Goal: Transaction & Acquisition: Purchase product/service

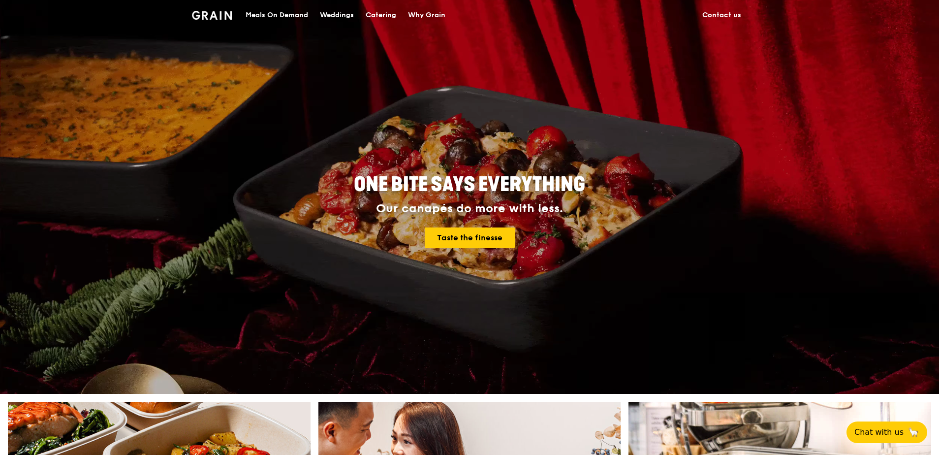
click at [268, 14] on div "Meals On Demand" at bounding box center [277, 15] width 63 height 30
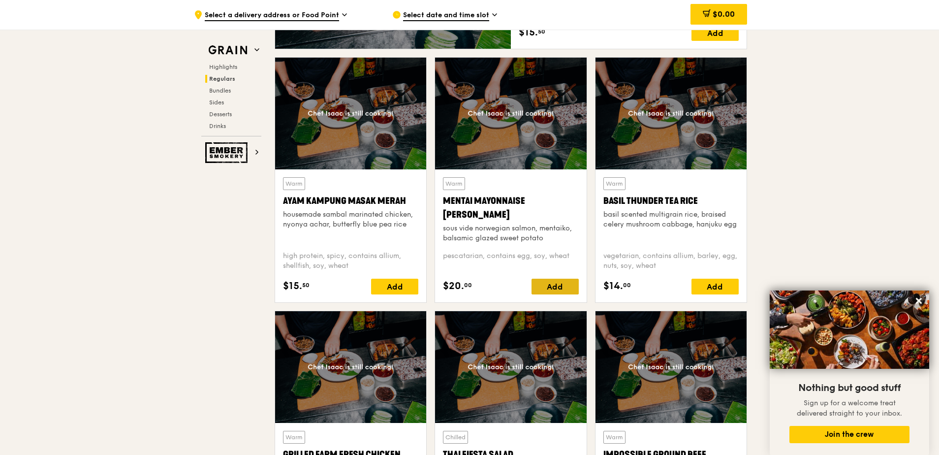
scroll to position [837, 0]
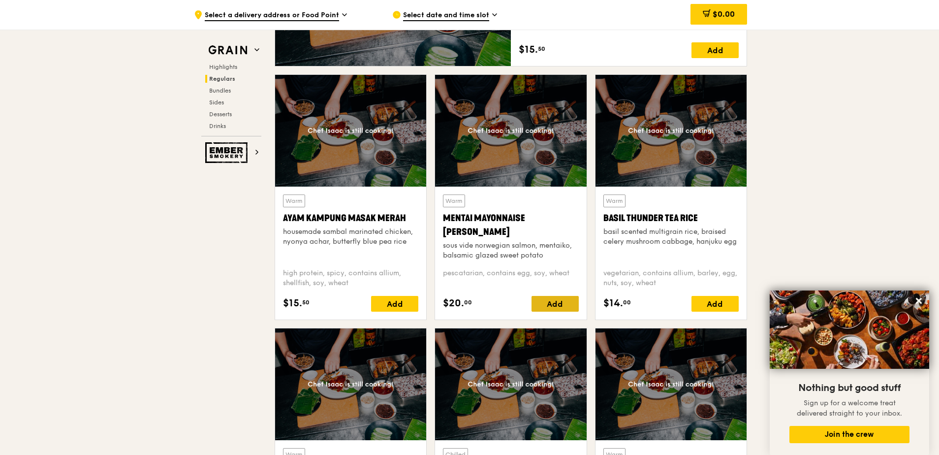
click at [561, 305] on div "Add" at bounding box center [555, 304] width 47 height 16
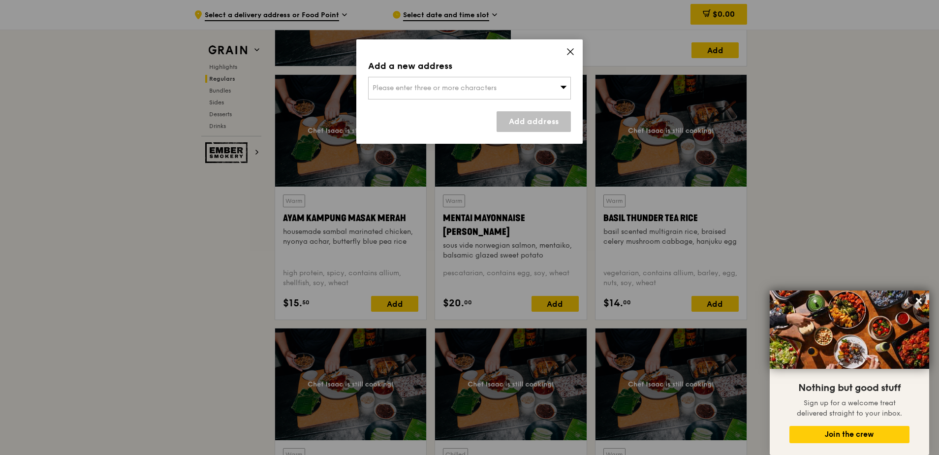
click at [484, 93] on div "Please enter three or more characters" at bounding box center [469, 88] width 203 height 23
drag, startPoint x: 455, startPoint y: 111, endPoint x: 448, endPoint y: 107, distance: 7.9
click at [454, 110] on li "Please enter 3 or more characters" at bounding box center [470, 108] width 202 height 18
click at [421, 92] on input "search" at bounding box center [470, 88] width 202 height 22
paste input "Ngee Ann City Tower [STREET_ADDRESS]"
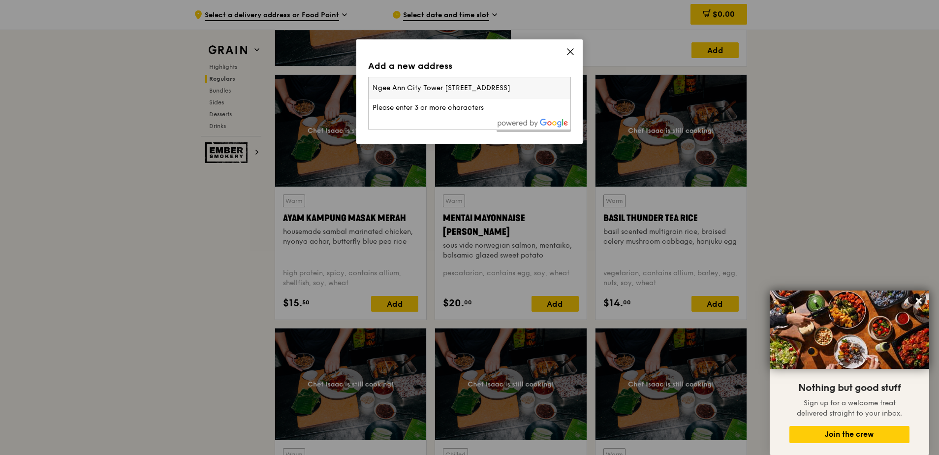
scroll to position [0, 16]
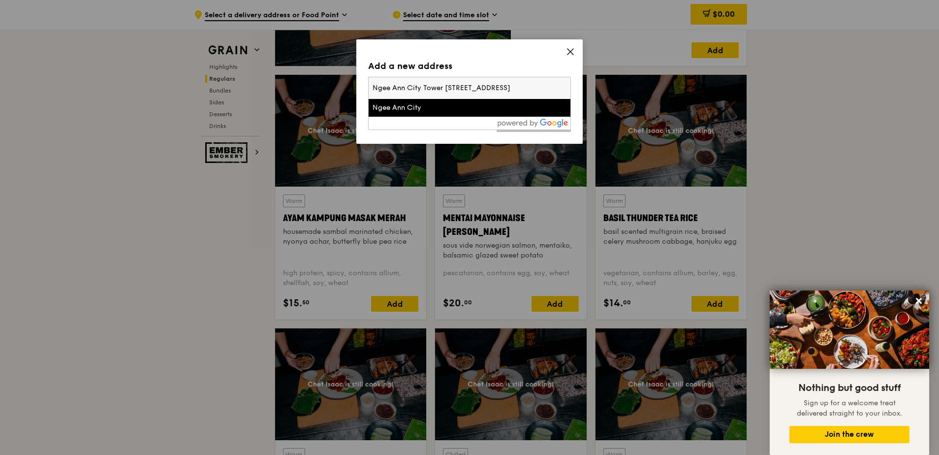
type input "Ngee Ann City Tower [STREET_ADDRESS]"
click at [412, 109] on div "Ngee Ann City" at bounding box center [446, 108] width 146 height 10
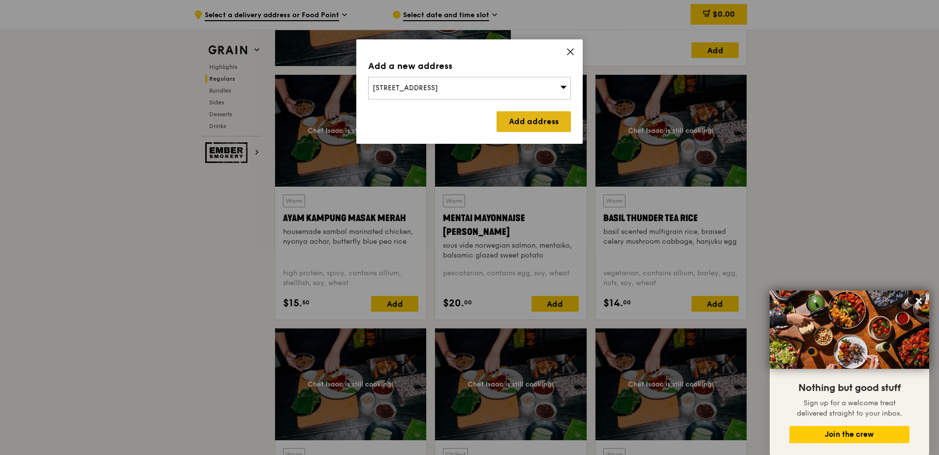
click at [536, 122] on link "Add address" at bounding box center [534, 121] width 74 height 21
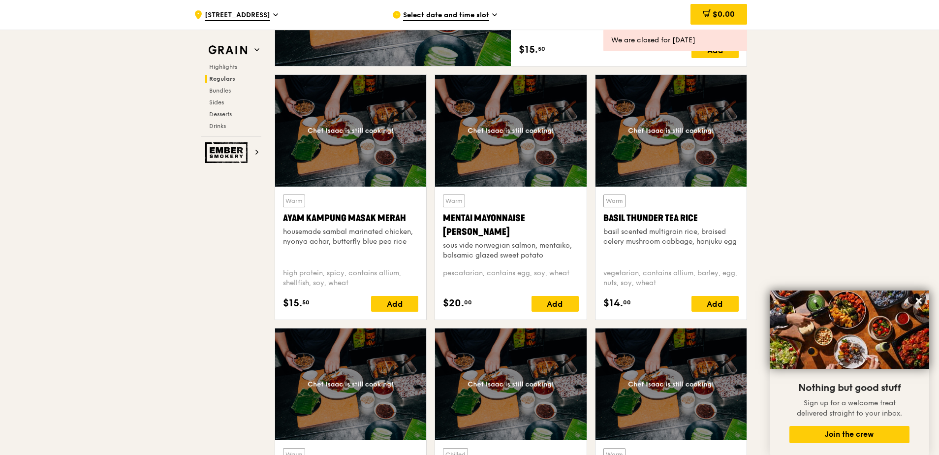
click at [483, 19] on span "Select date and time slot" at bounding box center [446, 15] width 86 height 11
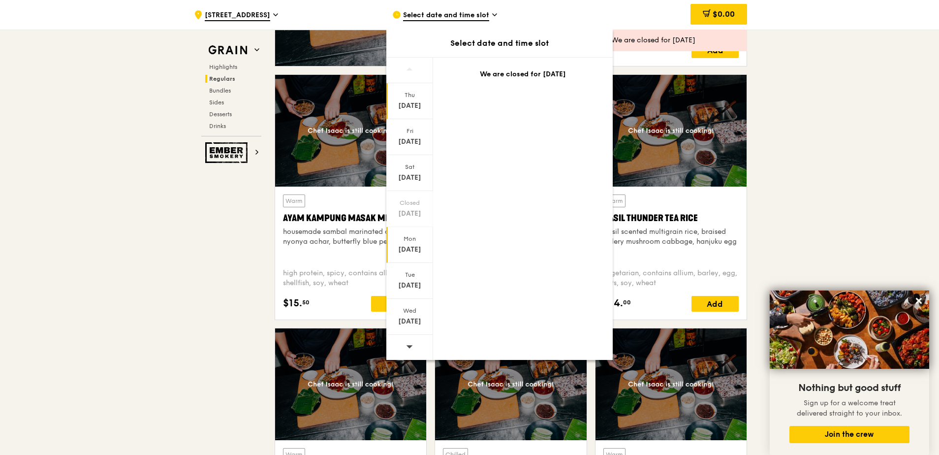
click at [423, 249] on div "[DATE]" at bounding box center [410, 250] width 44 height 10
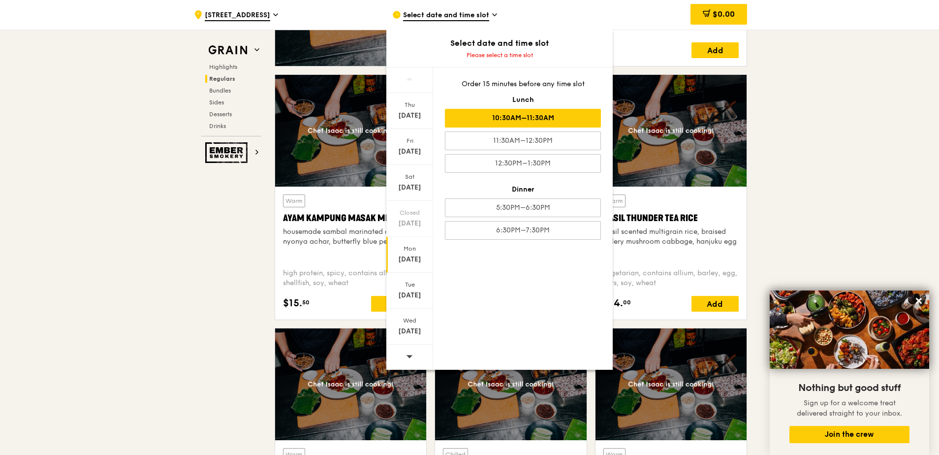
click at [526, 123] on div "10:30AM–11:30AM" at bounding box center [523, 118] width 156 height 19
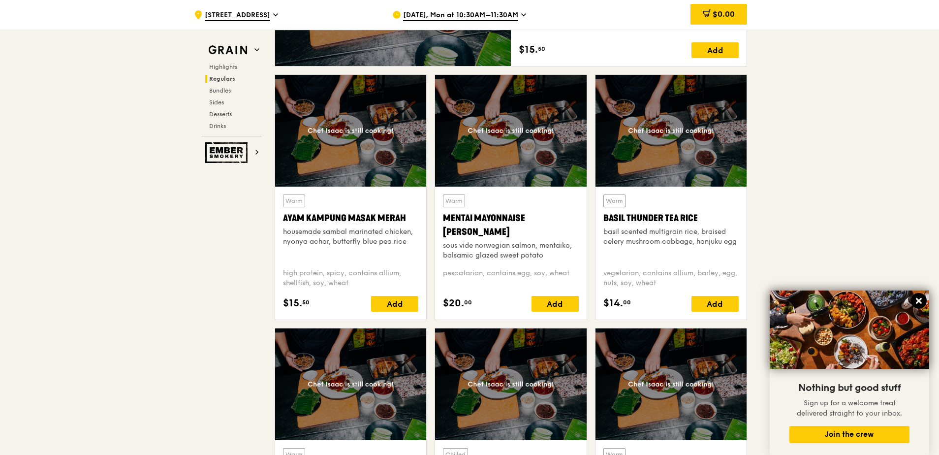
click at [921, 301] on icon at bounding box center [919, 300] width 9 height 9
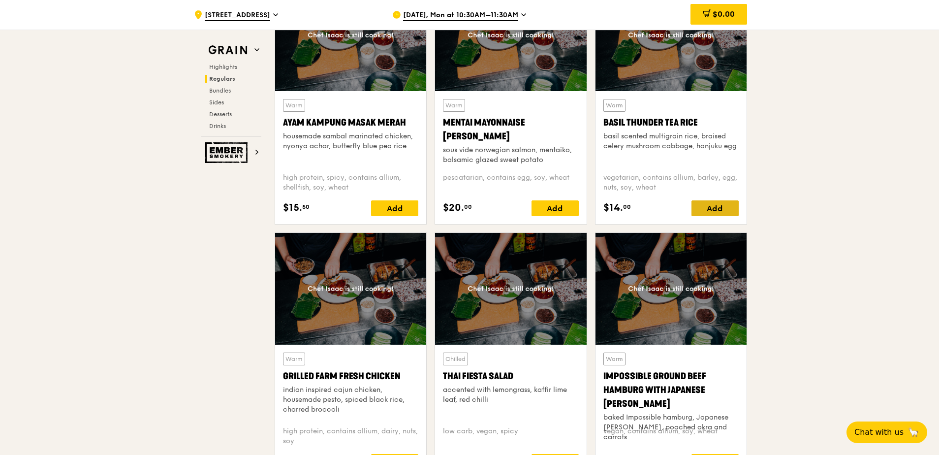
scroll to position [935, 0]
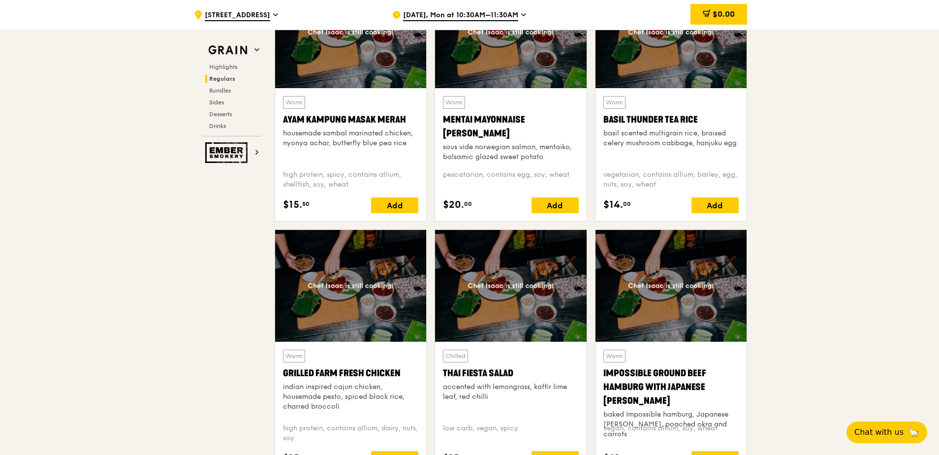
click at [507, 121] on div "Mentai Mayonnaise [PERSON_NAME]" at bounding box center [510, 127] width 135 height 28
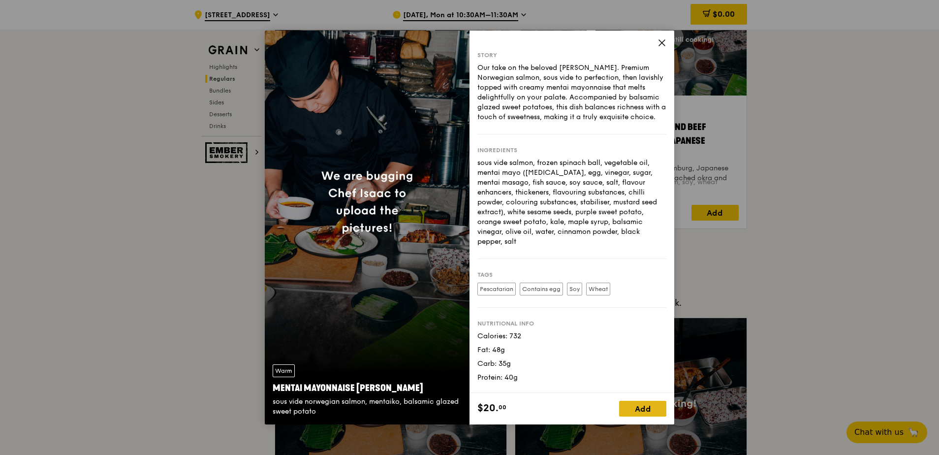
scroll to position [1181, 0]
click at [643, 411] on div "Add" at bounding box center [642, 409] width 47 height 16
click at [659, 411] on icon at bounding box center [659, 409] width 0 height 6
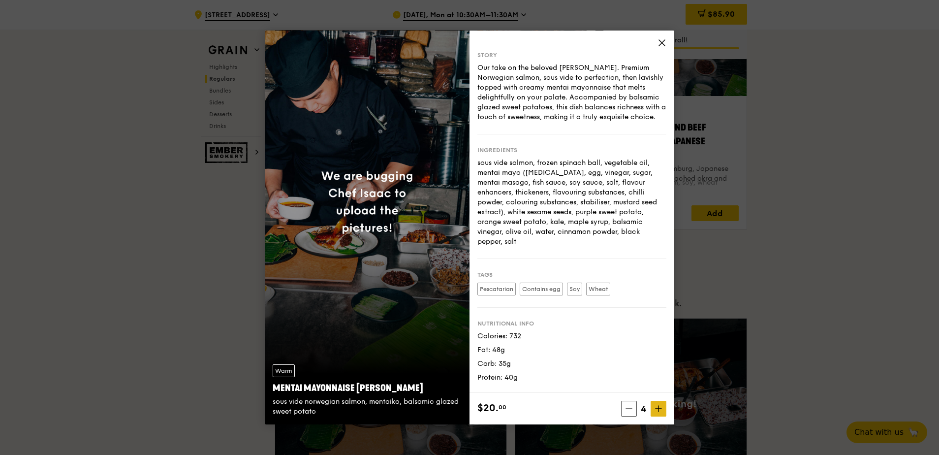
drag, startPoint x: 659, startPoint y: 411, endPoint x: 652, endPoint y: 412, distance: 6.9
click at [652, 412] on span at bounding box center [659, 409] width 16 height 16
click at [656, 411] on icon at bounding box center [658, 408] width 7 height 7
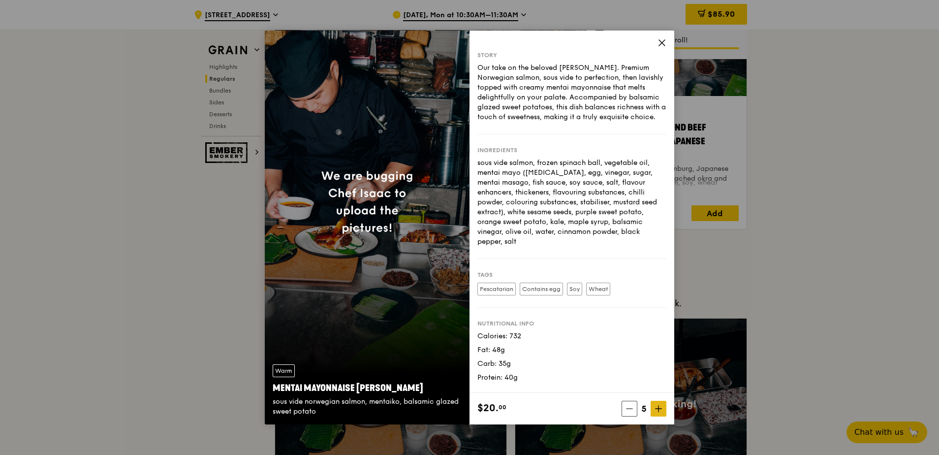
click at [656, 411] on icon at bounding box center [658, 408] width 7 height 7
click at [628, 412] on span at bounding box center [630, 409] width 16 height 16
click at [658, 409] on icon at bounding box center [659, 409] width 6 height 0
click at [658, 409] on icon at bounding box center [658, 408] width 7 height 7
click at [659, 409] on icon at bounding box center [659, 409] width 0 height 6
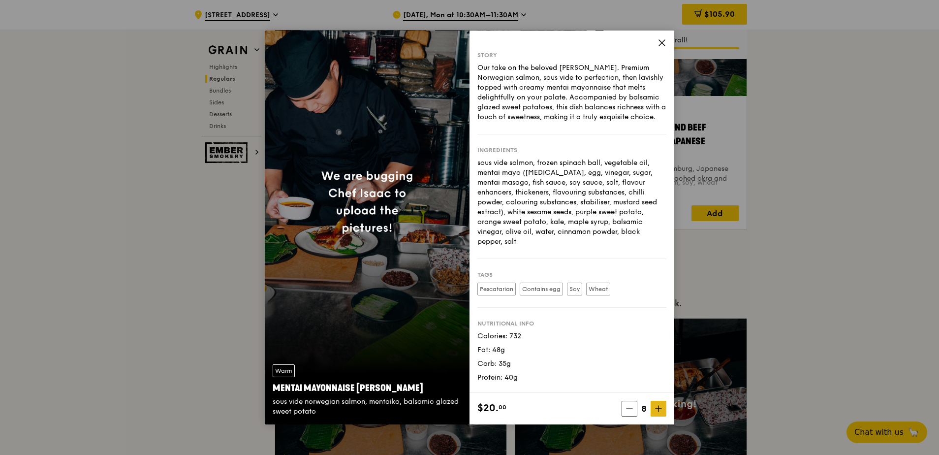
click at [659, 409] on icon at bounding box center [659, 409] width 0 height 6
click at [625, 407] on icon at bounding box center [625, 408] width 7 height 7
click at [625, 407] on span at bounding box center [626, 409] width 16 height 16
click at [628, 408] on icon at bounding box center [629, 408] width 7 height 7
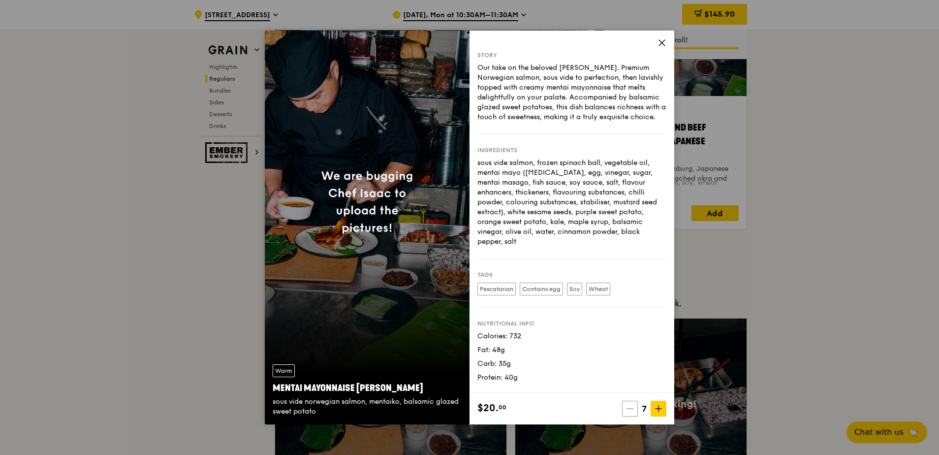
click at [628, 409] on icon at bounding box center [630, 409] width 6 height 0
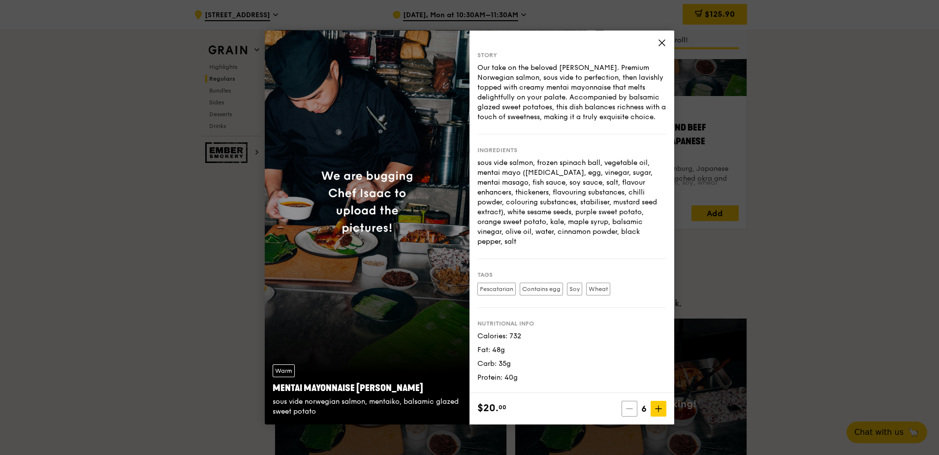
click at [628, 409] on icon at bounding box center [630, 409] width 6 height 0
click at [624, 412] on span at bounding box center [630, 409] width 16 height 16
type input "5"
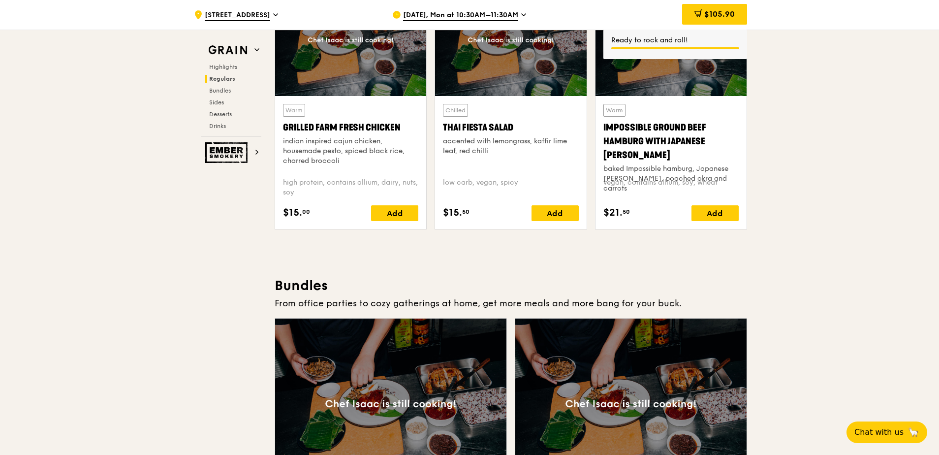
click at [704, 15] on span "$105.90" at bounding box center [719, 13] width 31 height 9
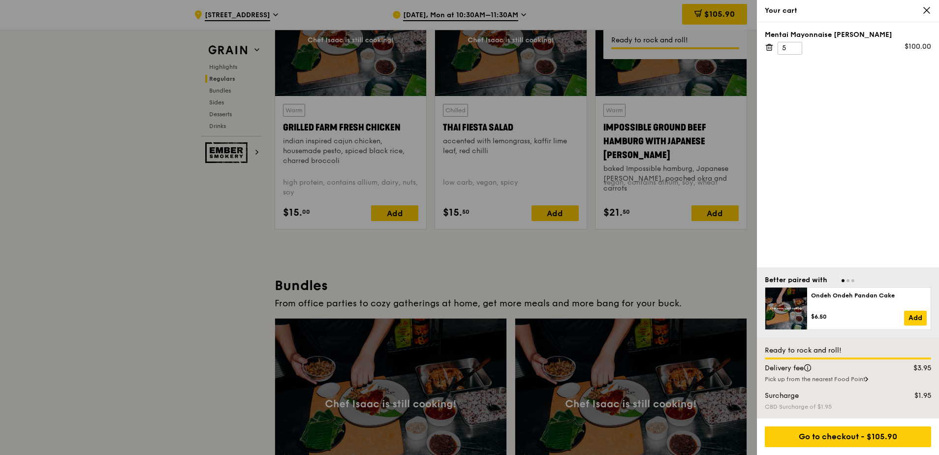
scroll to position [1180, 0]
click at [928, 10] on icon at bounding box center [926, 10] width 9 height 9
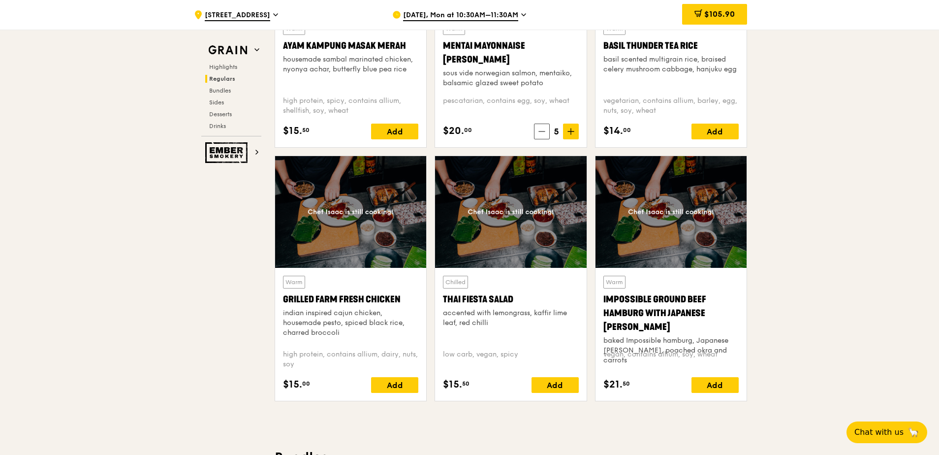
scroll to position [1033, 0]
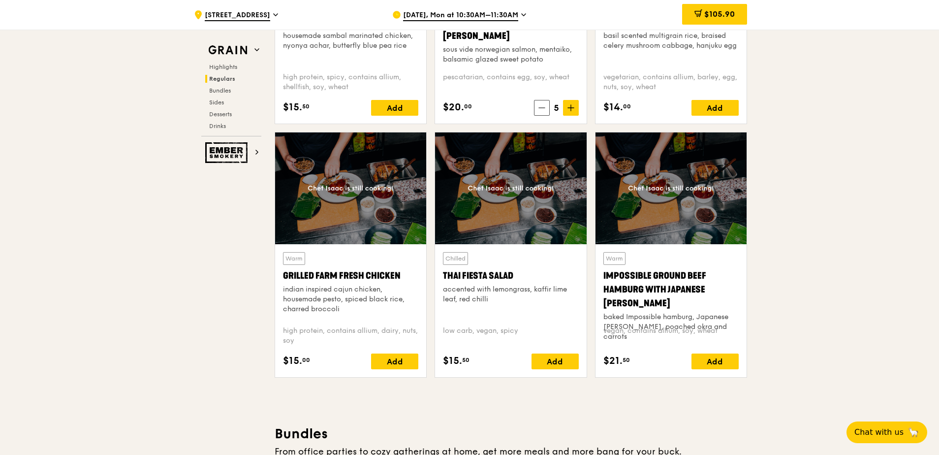
click at [687, 279] on div "Impossible Ground Beef Hamburg with Japanese [PERSON_NAME]" at bounding box center [670, 289] width 135 height 41
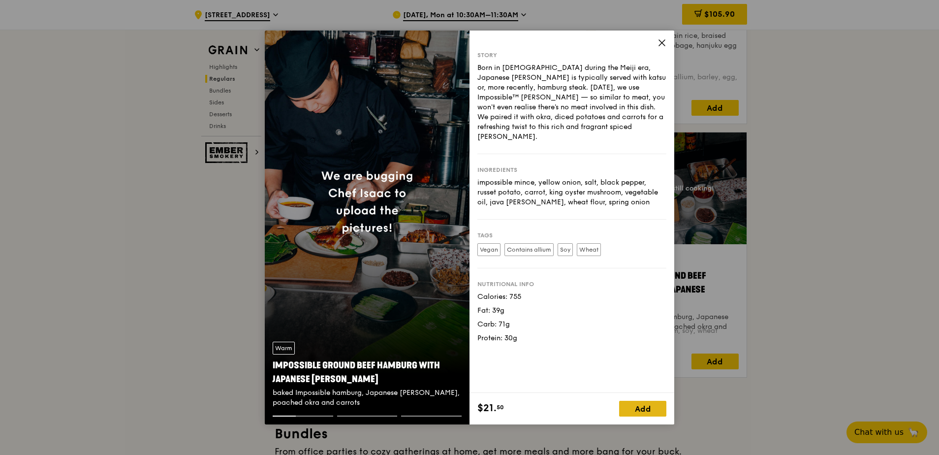
click at [643, 410] on div "Add" at bounding box center [642, 409] width 47 height 16
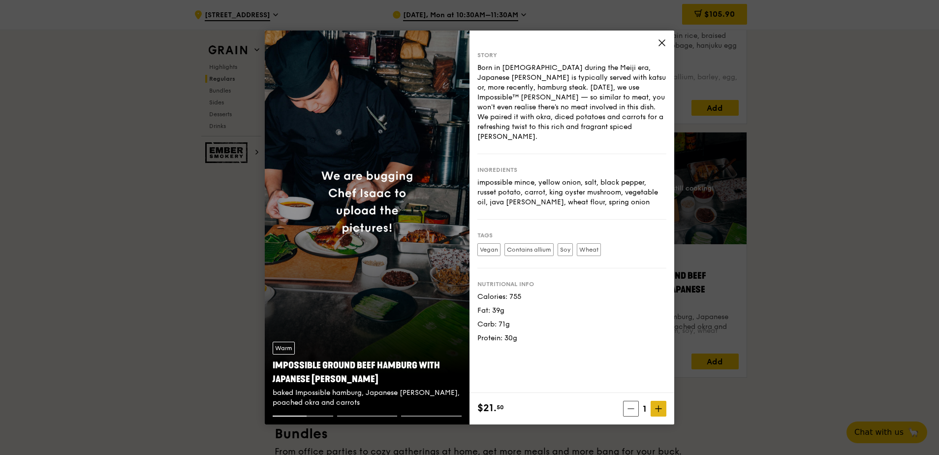
click at [661, 406] on icon at bounding box center [658, 408] width 7 height 7
click at [661, 407] on icon at bounding box center [658, 408] width 7 height 7
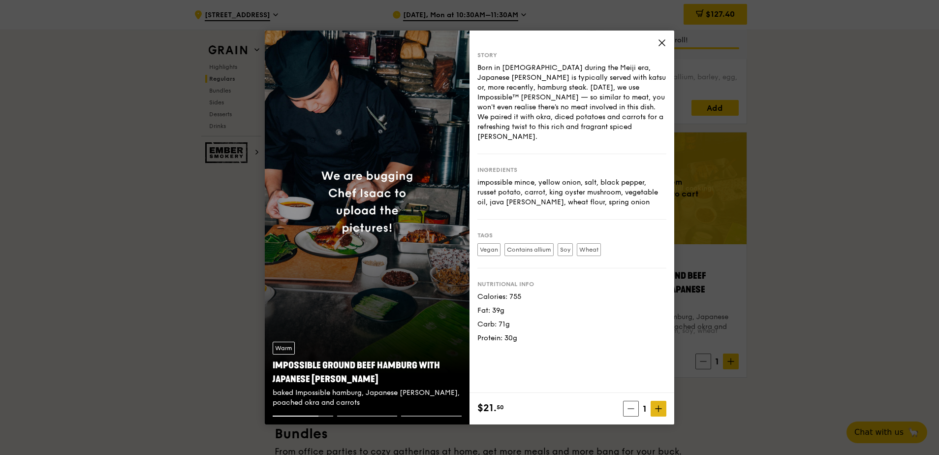
click at [660, 408] on icon at bounding box center [658, 408] width 7 height 7
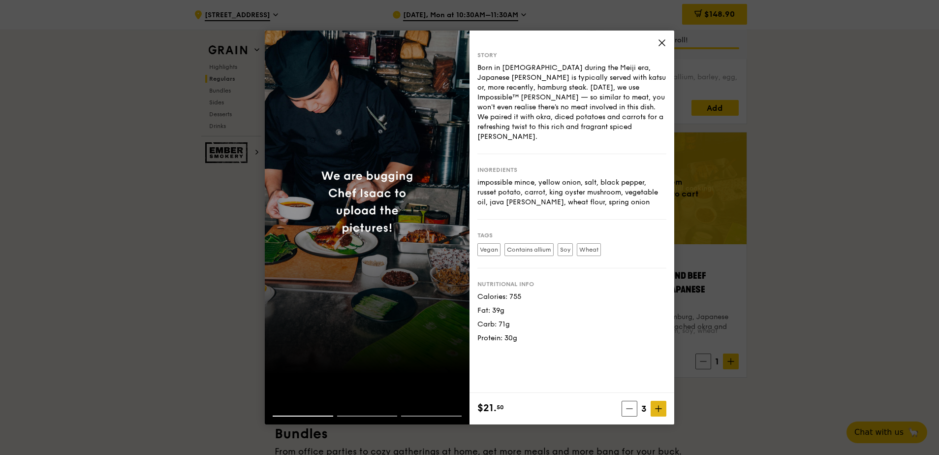
click at [660, 408] on icon at bounding box center [658, 408] width 7 height 7
click at [660, 407] on icon at bounding box center [658, 408] width 7 height 7
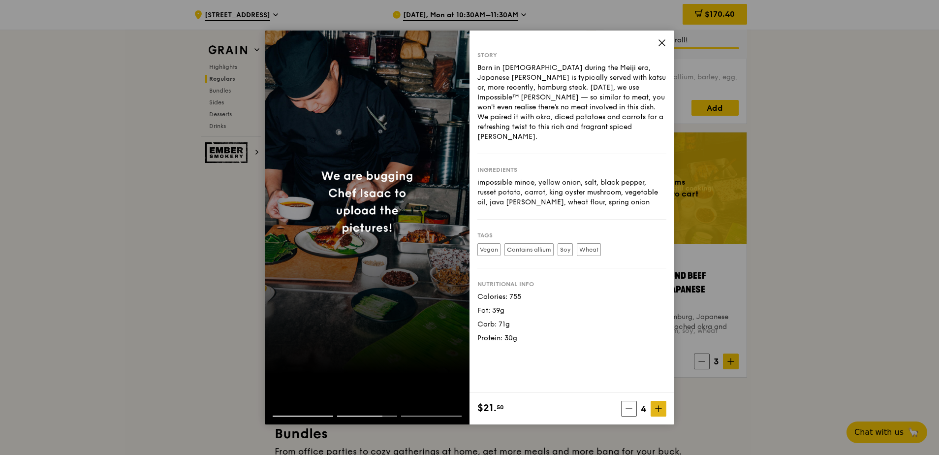
click at [659, 408] on icon at bounding box center [658, 408] width 7 height 7
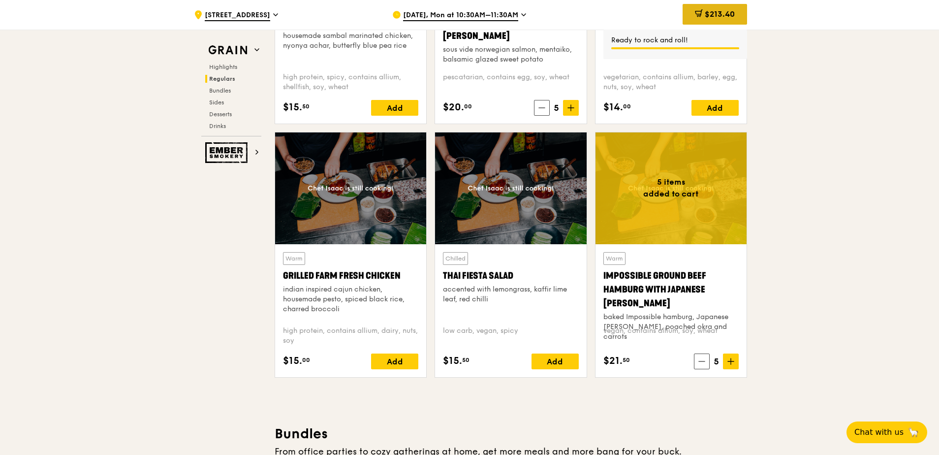
click at [732, 15] on span "$213.40" at bounding box center [720, 13] width 30 height 9
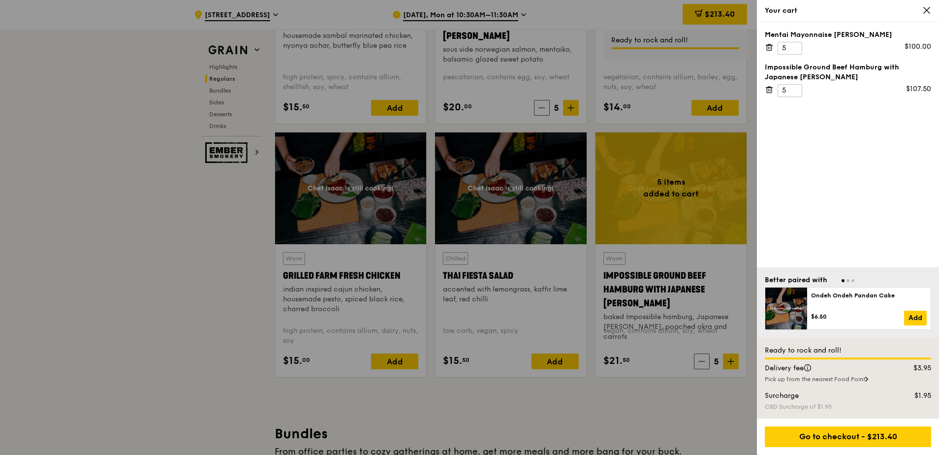
click at [925, 9] on icon at bounding box center [927, 10] width 6 height 6
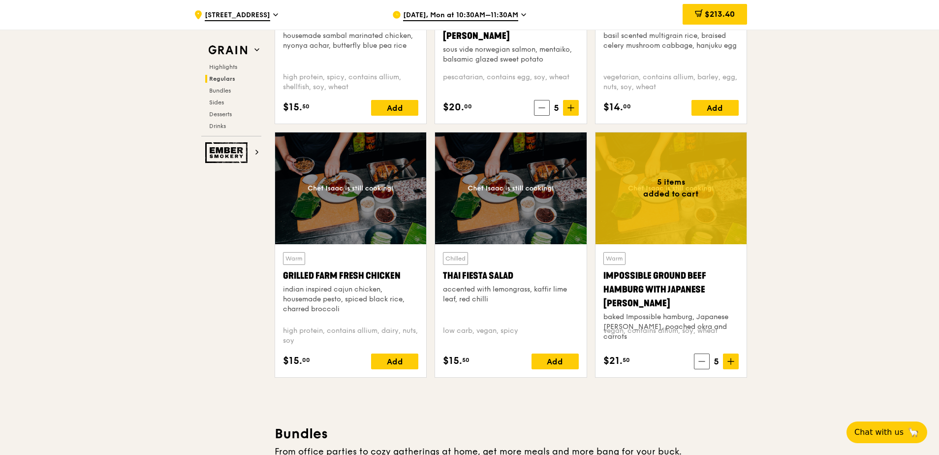
click at [728, 362] on icon at bounding box center [730, 361] width 7 height 7
click at [731, 364] on icon at bounding box center [731, 361] width 0 height 6
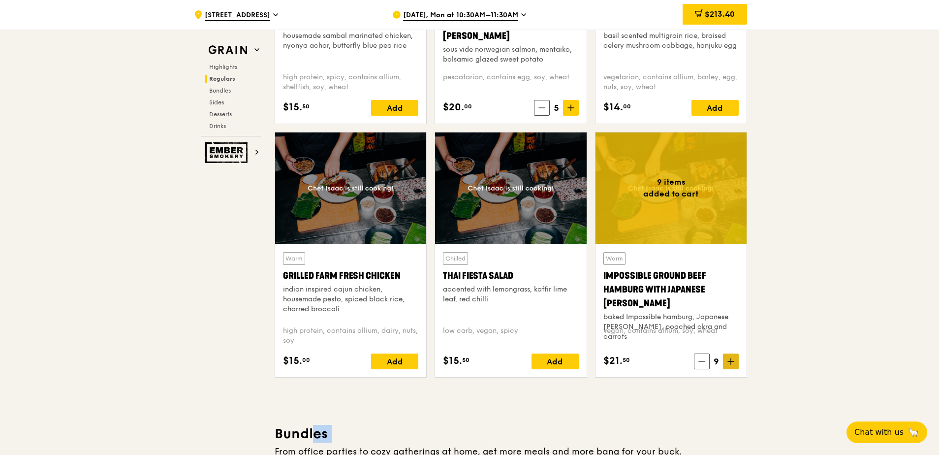
click at [731, 364] on icon at bounding box center [731, 361] width 0 height 6
click at [570, 108] on icon at bounding box center [571, 107] width 7 height 7
click at [570, 108] on icon at bounding box center [571, 108] width 6 height 0
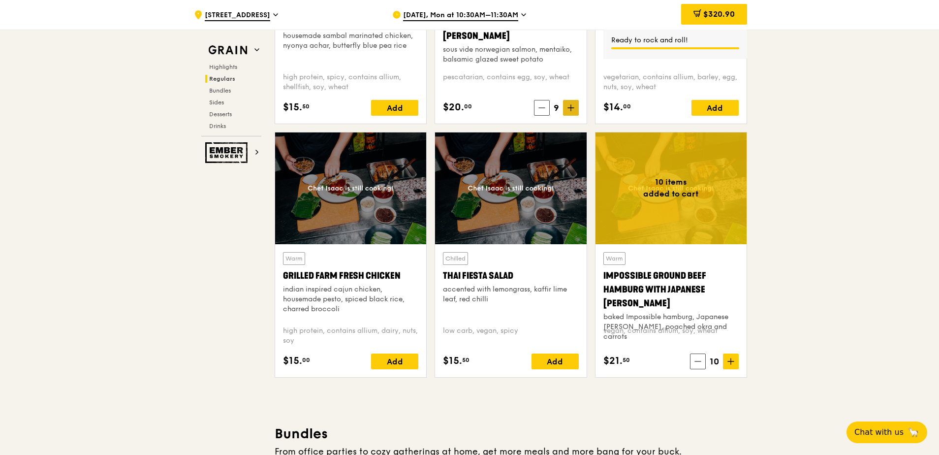
click at [570, 108] on icon at bounding box center [571, 108] width 6 height 0
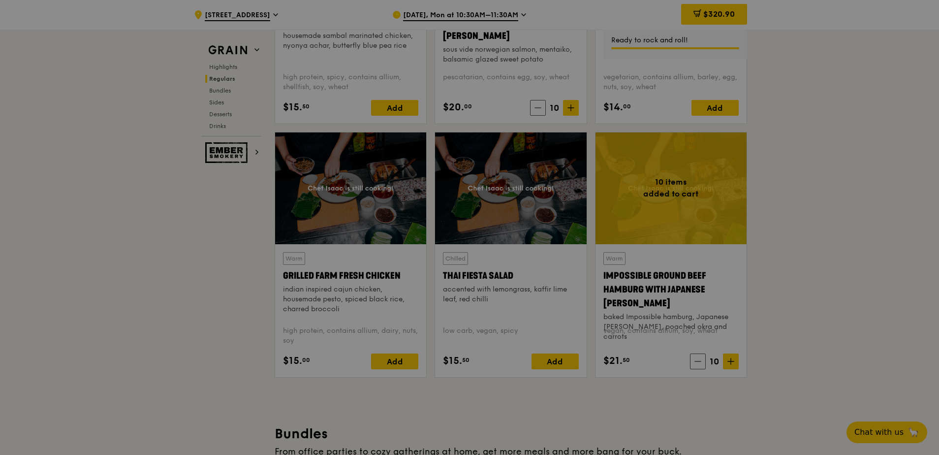
click at [824, 211] on div at bounding box center [469, 227] width 939 height 455
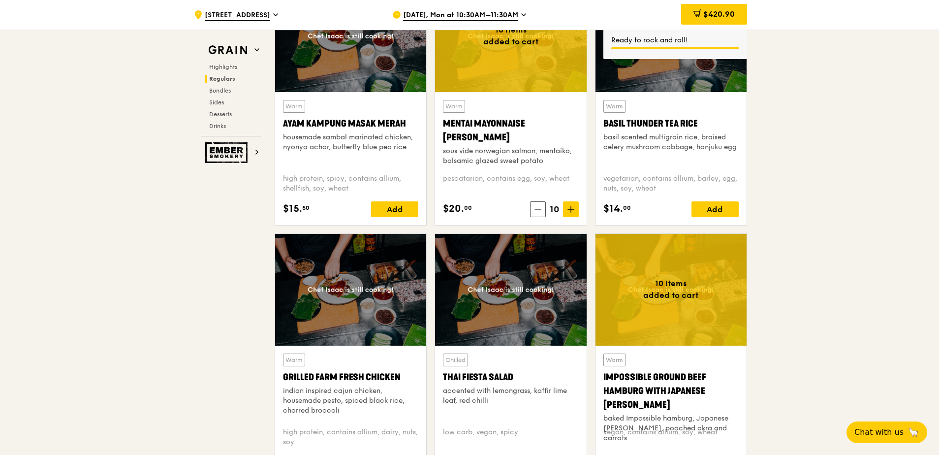
scroll to position [934, 0]
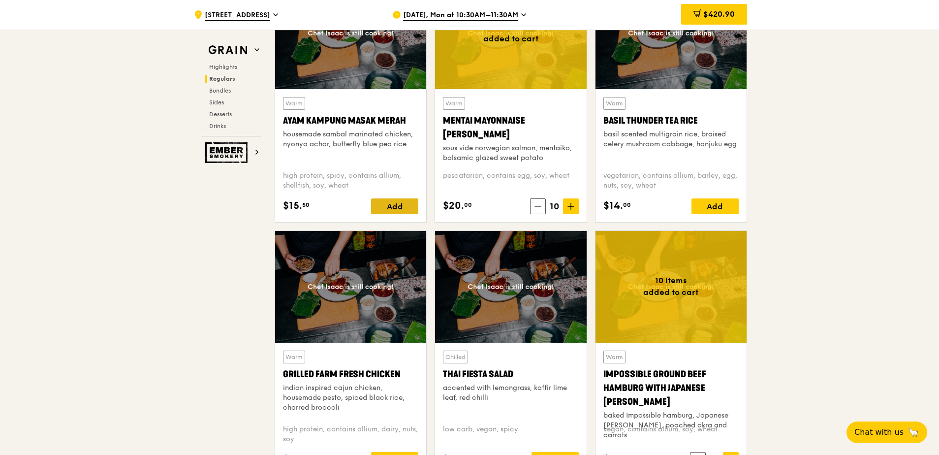
click at [394, 205] on div "Add" at bounding box center [394, 206] width 47 height 16
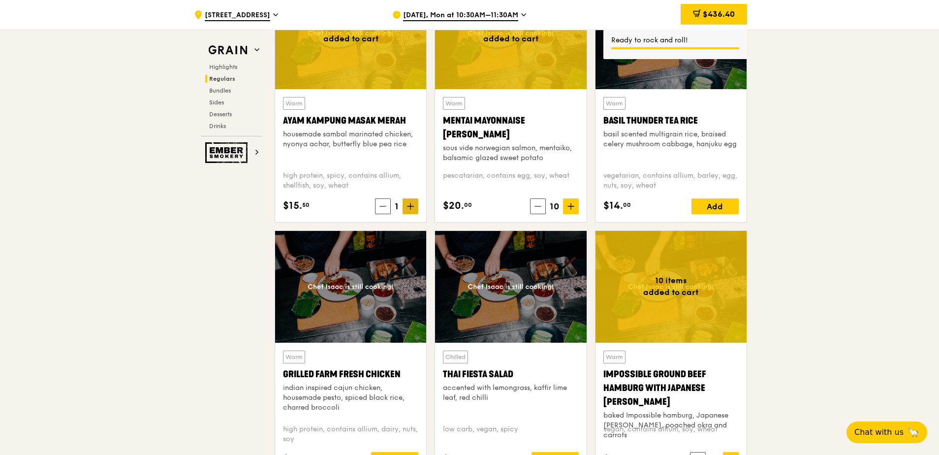
click at [411, 205] on icon at bounding box center [410, 206] width 7 height 7
click at [412, 204] on icon at bounding box center [410, 206] width 7 height 7
click at [413, 204] on icon at bounding box center [410, 206] width 7 height 7
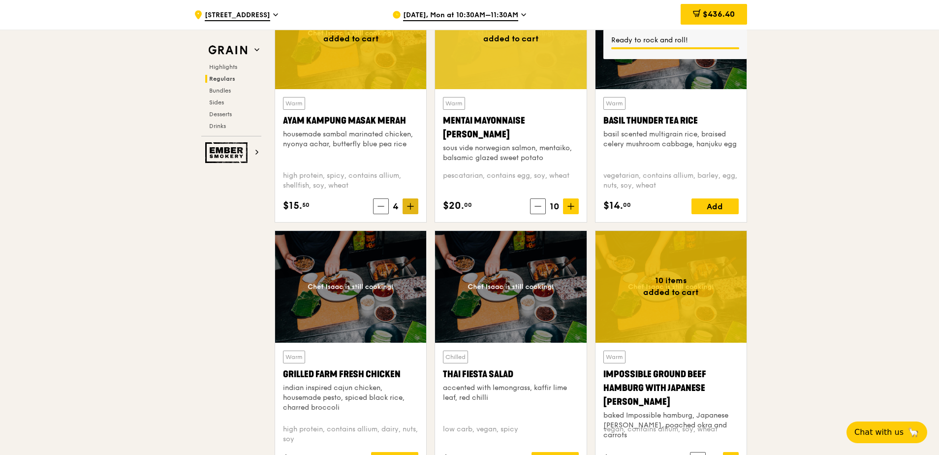
click at [413, 204] on icon at bounding box center [410, 206] width 7 height 7
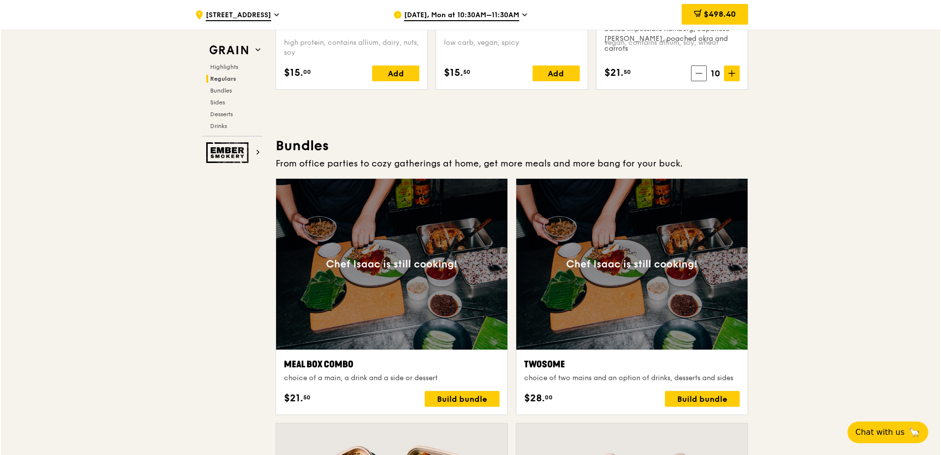
scroll to position [1426, 0]
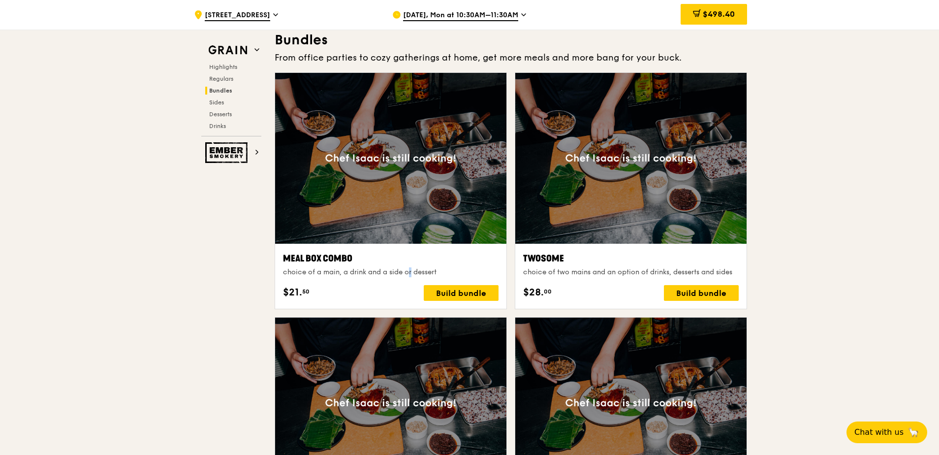
click at [393, 277] on div "Meal Box Combo choice of a main, a drink and a side or dessert $21. 50 Build bu…" at bounding box center [391, 276] width 216 height 49
drag, startPoint x: 393, startPoint y: 277, endPoint x: 457, endPoint y: 291, distance: 65.6
click at [457, 291] on div "Build bundle" at bounding box center [461, 293] width 75 height 16
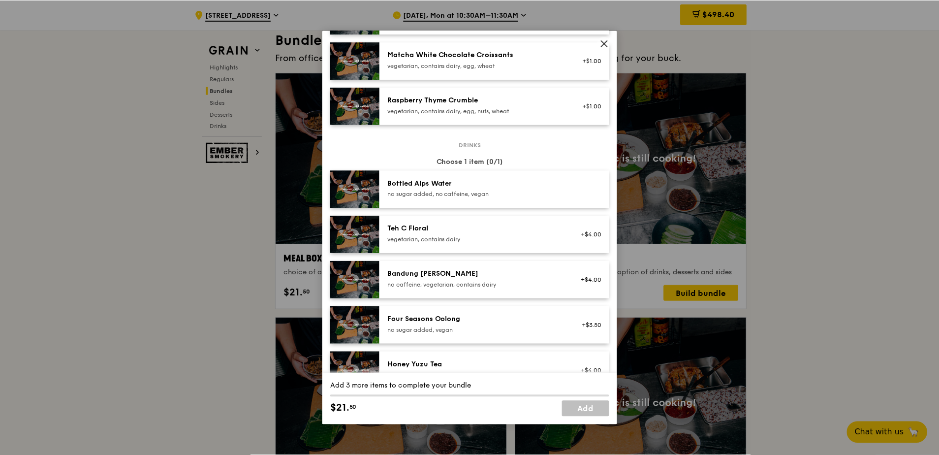
scroll to position [0, 0]
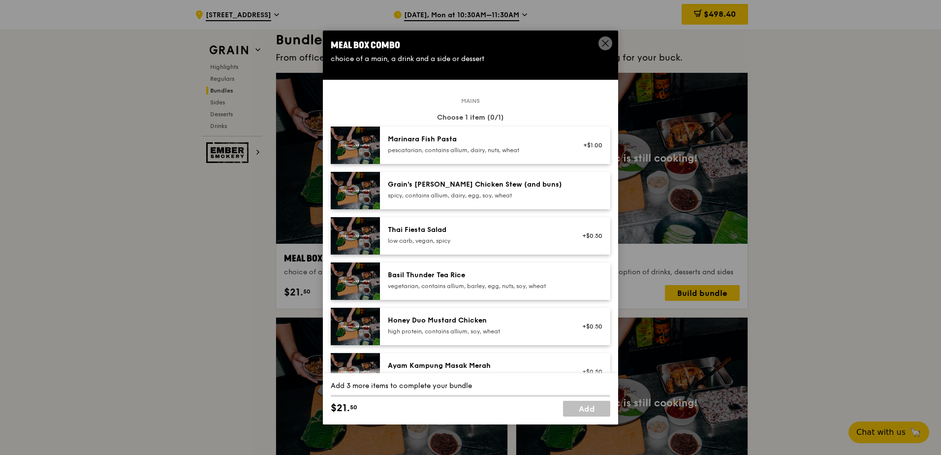
click at [604, 45] on icon at bounding box center [605, 43] width 9 height 9
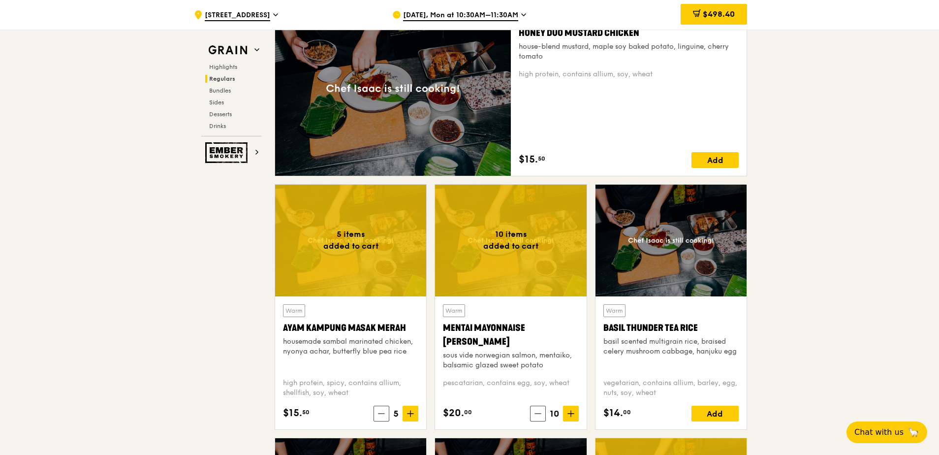
scroll to position [687, 0]
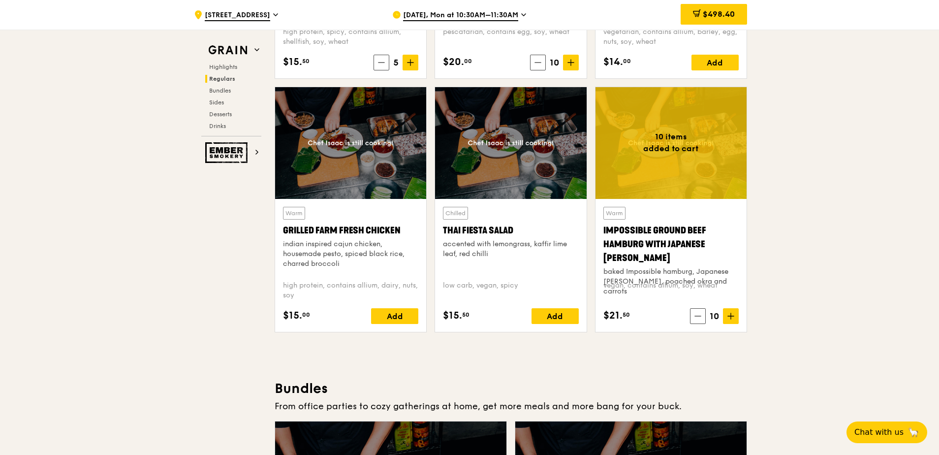
scroll to position [1080, 0]
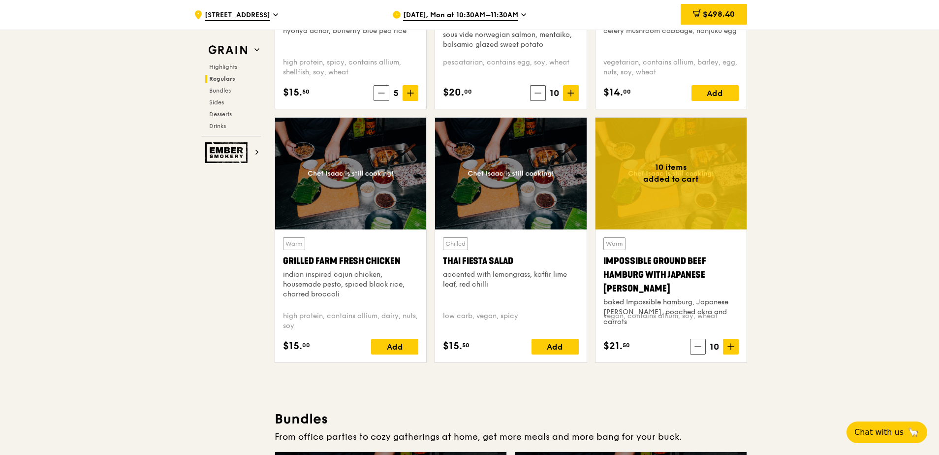
scroll to position [1031, 0]
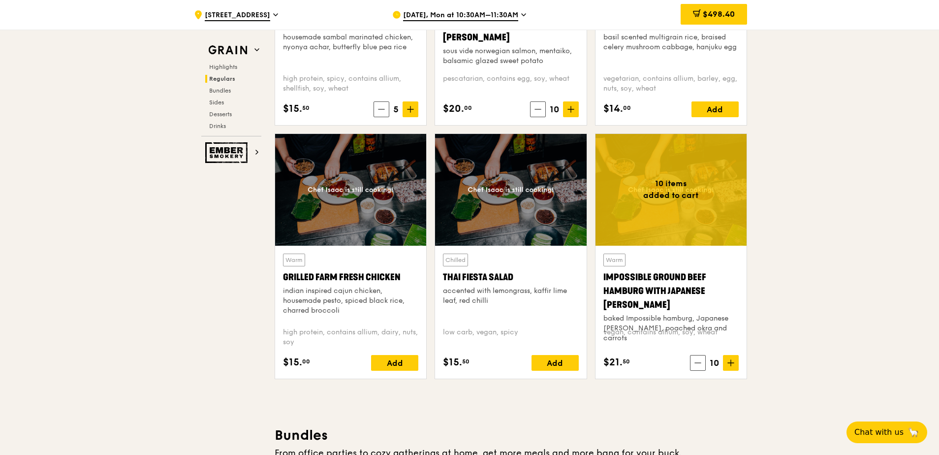
click at [323, 296] on div "indian inspired cajun chicken, housemade pesto, spiced black rice, charred broc…" at bounding box center [350, 301] width 135 height 30
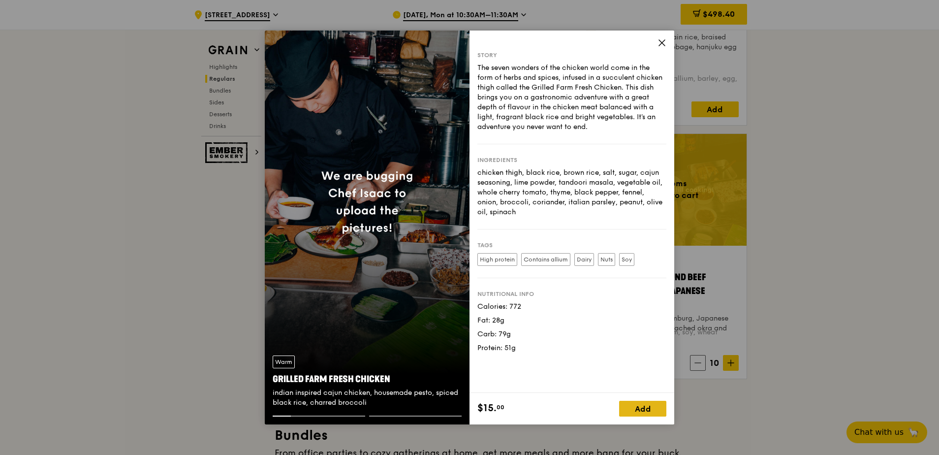
click at [657, 410] on div "Add" at bounding box center [642, 409] width 47 height 16
click at [656, 407] on icon at bounding box center [658, 408] width 7 height 7
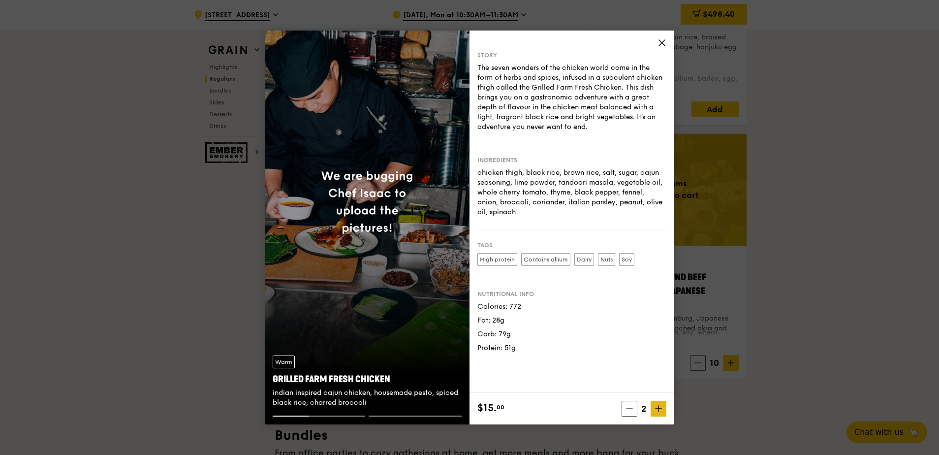
click at [656, 408] on icon at bounding box center [658, 408] width 7 height 7
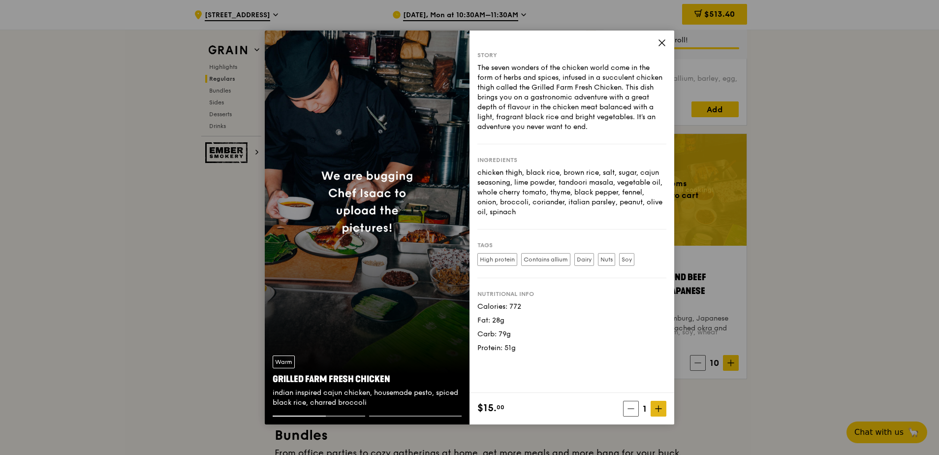
click at [656, 408] on icon at bounding box center [658, 408] width 7 height 7
click at [658, 409] on icon at bounding box center [658, 408] width 7 height 7
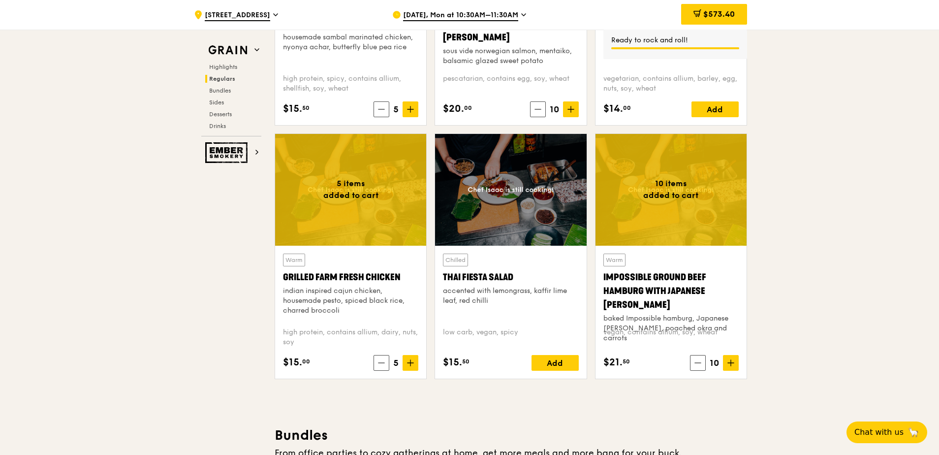
click at [713, 14] on span "$573.40" at bounding box center [719, 13] width 32 height 9
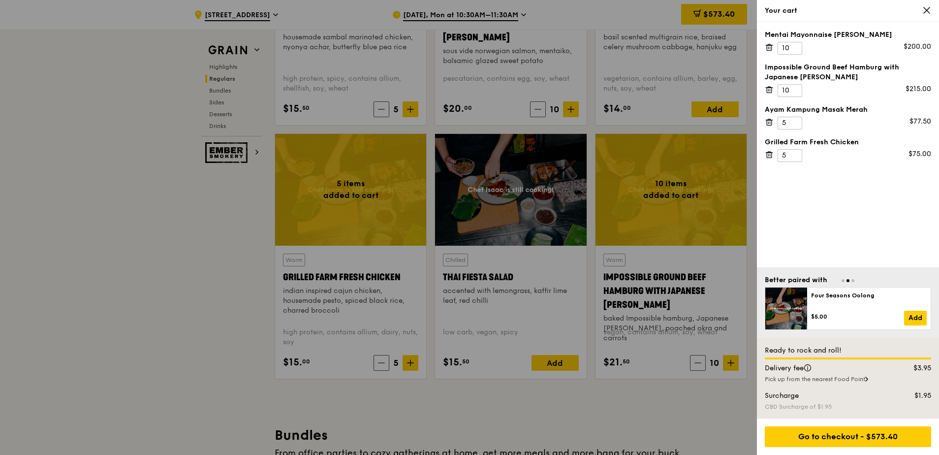
click at [927, 9] on icon at bounding box center [927, 10] width 6 height 6
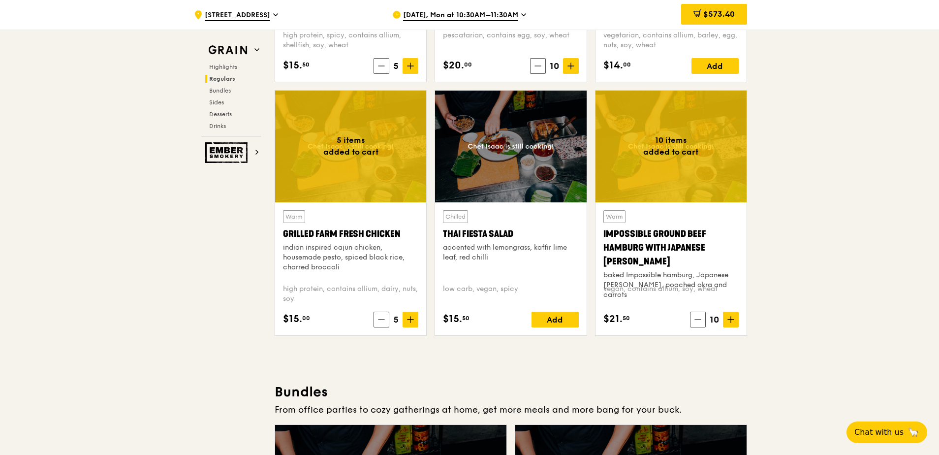
scroll to position [1130, 0]
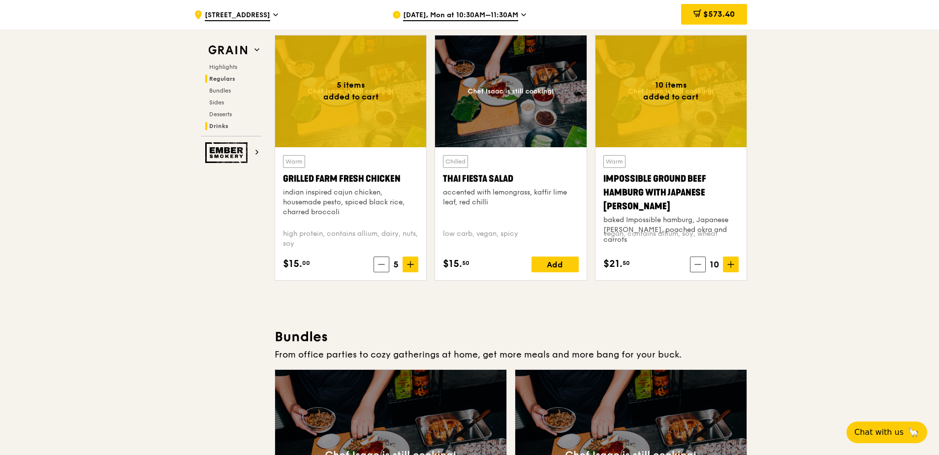
click at [227, 129] on span "Drinks" at bounding box center [218, 126] width 19 height 7
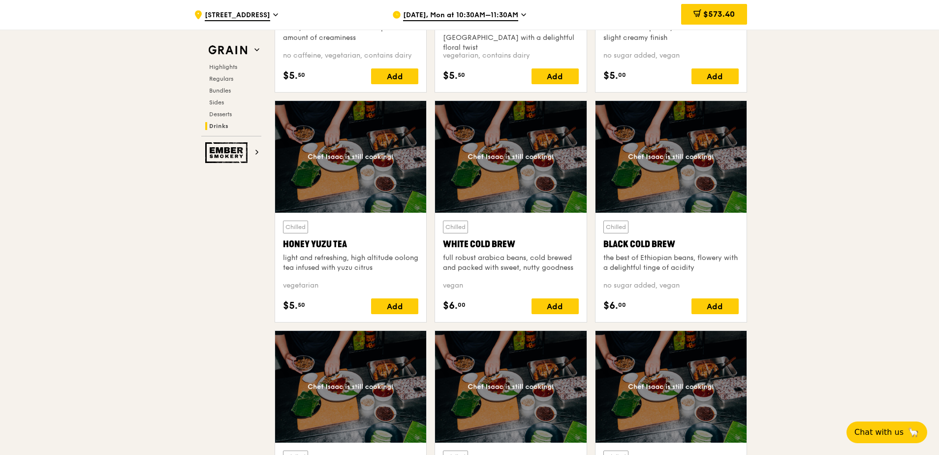
scroll to position [3603, 0]
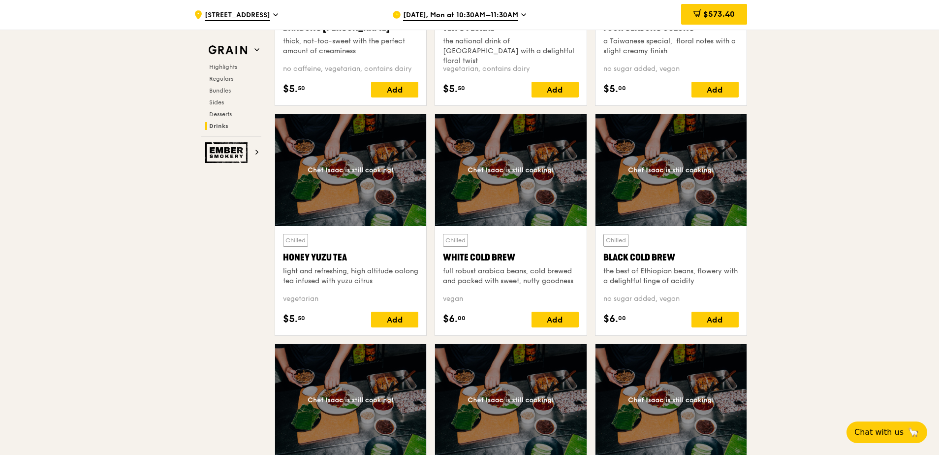
click at [700, 272] on div "the best of Ethiopian beans, flowery with a delightful tinge of acidity" at bounding box center [670, 276] width 135 height 20
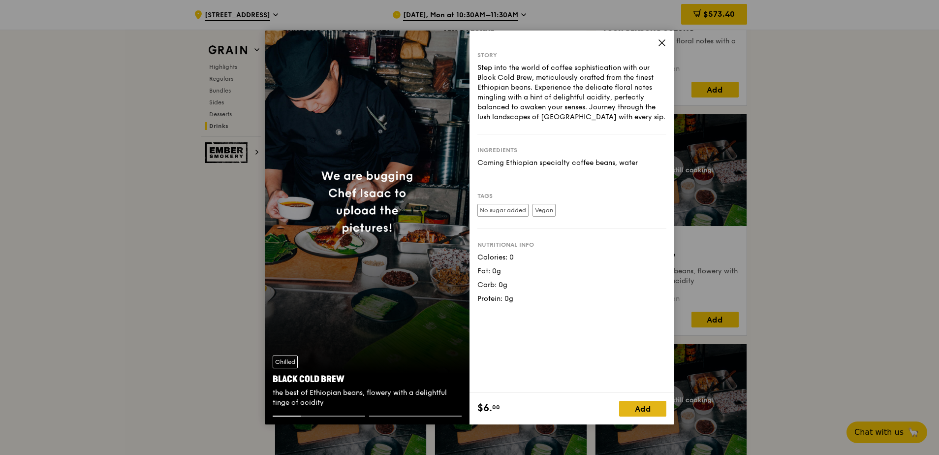
click at [642, 407] on div "Add" at bounding box center [642, 409] width 47 height 16
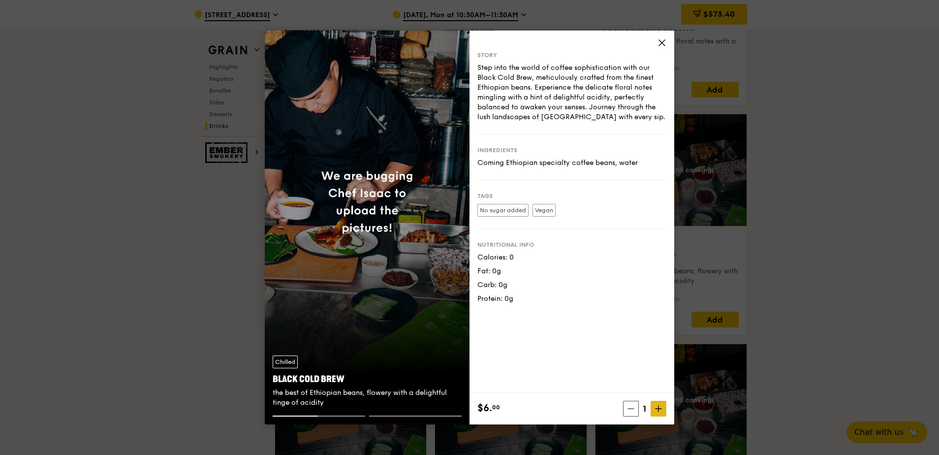
click at [655, 406] on span at bounding box center [659, 409] width 16 height 16
click at [656, 409] on icon at bounding box center [658, 408] width 7 height 7
click at [657, 409] on icon at bounding box center [658, 408] width 7 height 7
click at [657, 410] on icon at bounding box center [658, 408] width 7 height 7
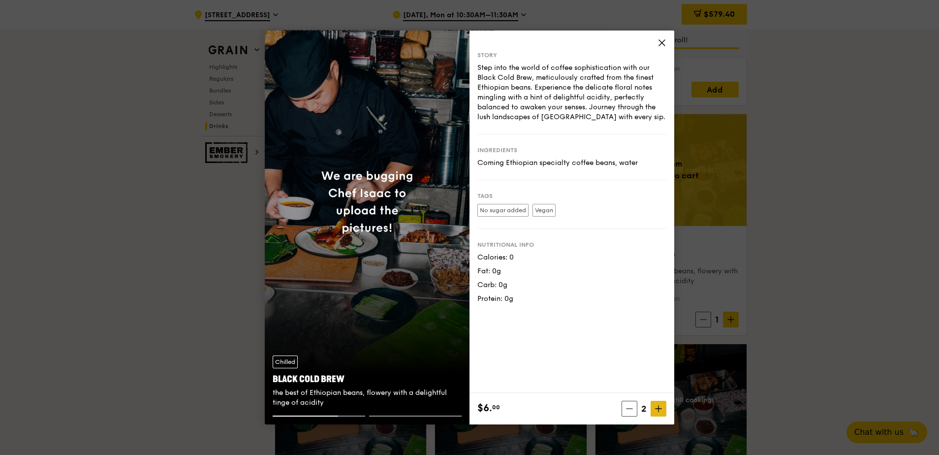
click at [657, 410] on icon at bounding box center [658, 408] width 7 height 7
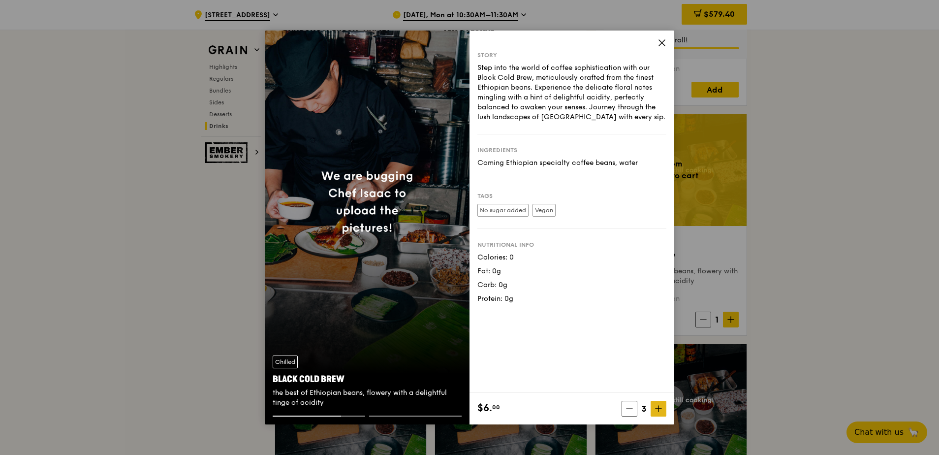
click at [657, 410] on icon at bounding box center [658, 408] width 7 height 7
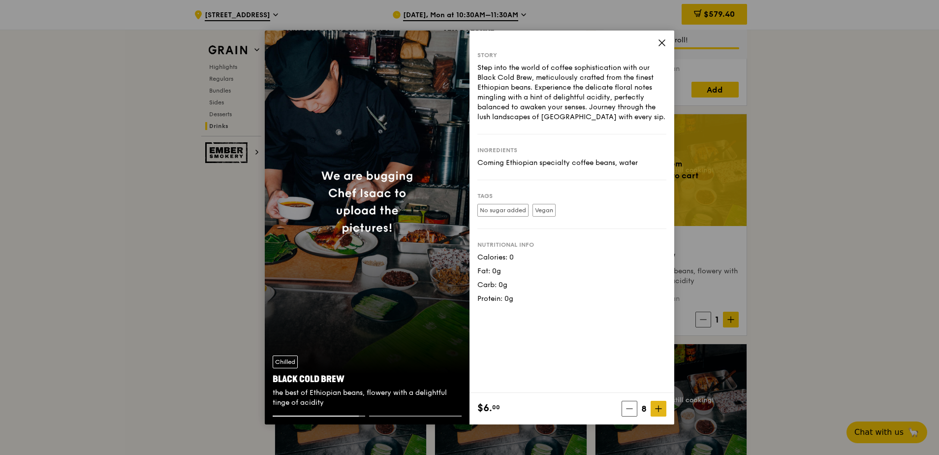
click at [657, 410] on icon at bounding box center [658, 408] width 7 height 7
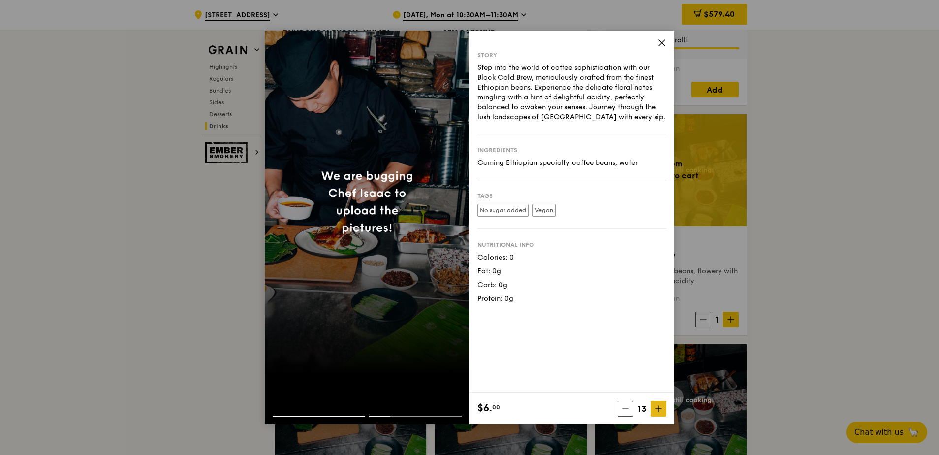
click at [657, 410] on icon at bounding box center [658, 408] width 7 height 7
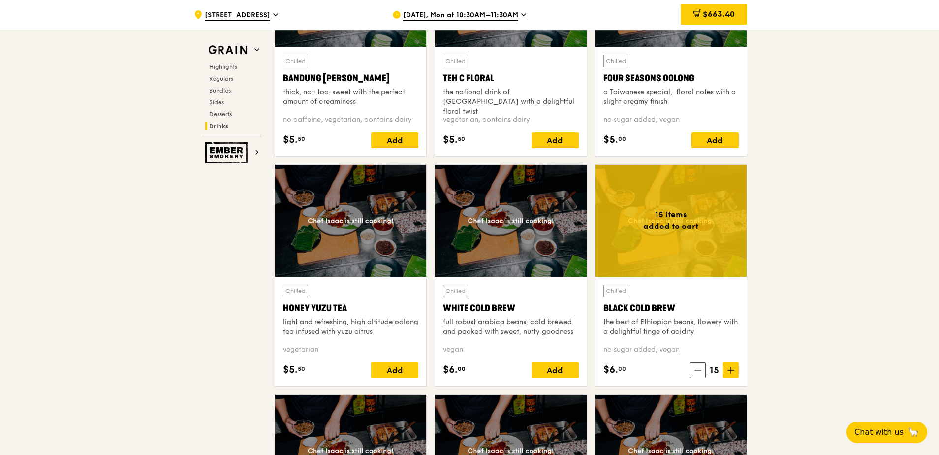
scroll to position [3455, 0]
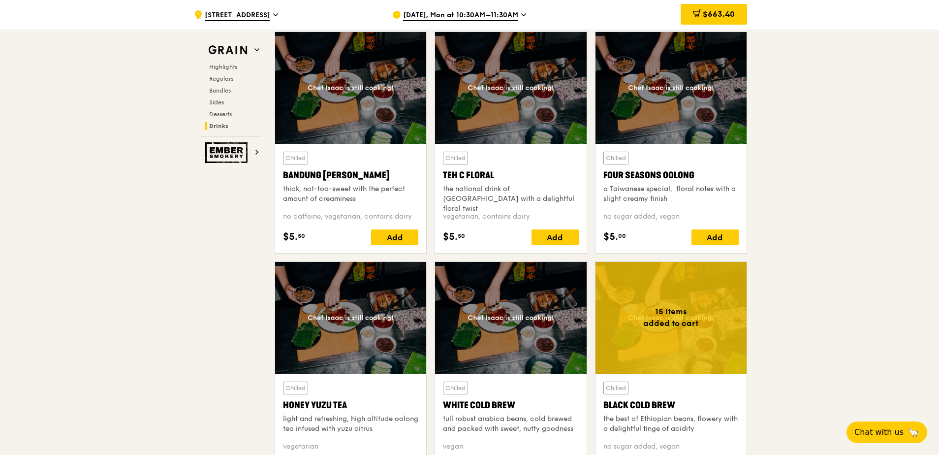
click at [543, 190] on div "the national drink of [GEOGRAPHIC_DATA] with a delightful floral twist" at bounding box center [510, 199] width 135 height 30
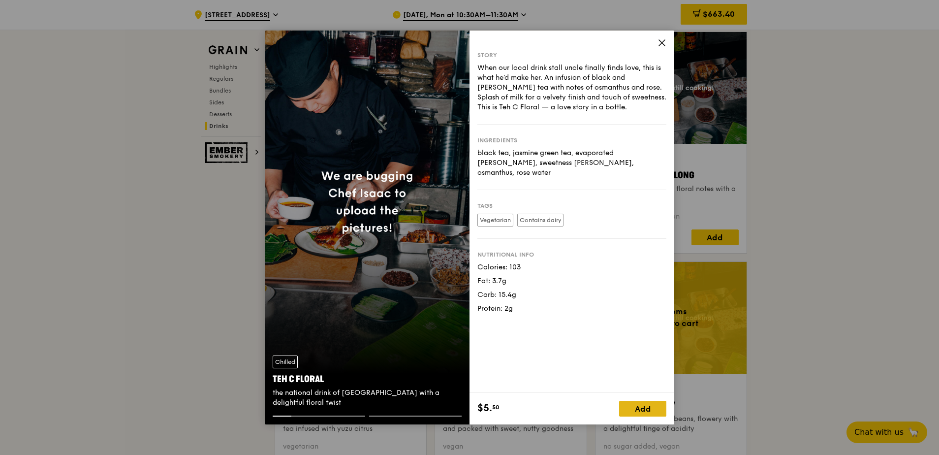
click at [641, 411] on div "Add" at bounding box center [642, 409] width 47 height 16
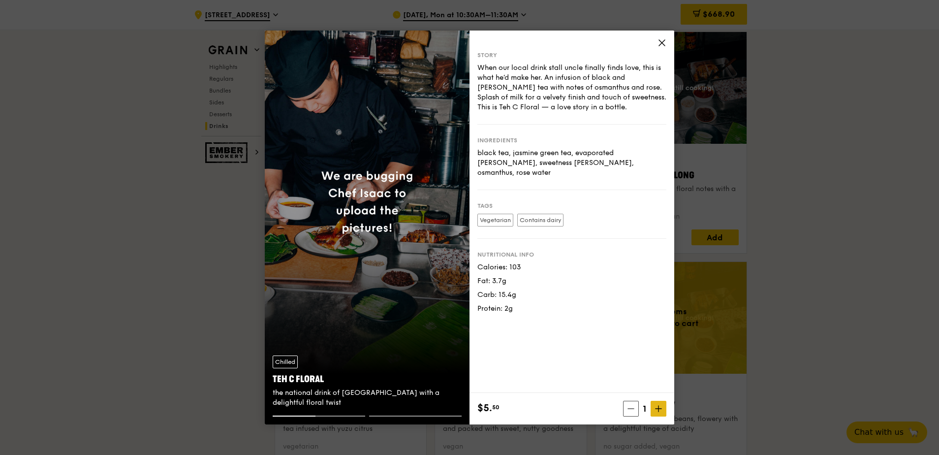
click at [656, 409] on icon at bounding box center [659, 409] width 6 height 0
click at [657, 409] on icon at bounding box center [659, 409] width 6 height 0
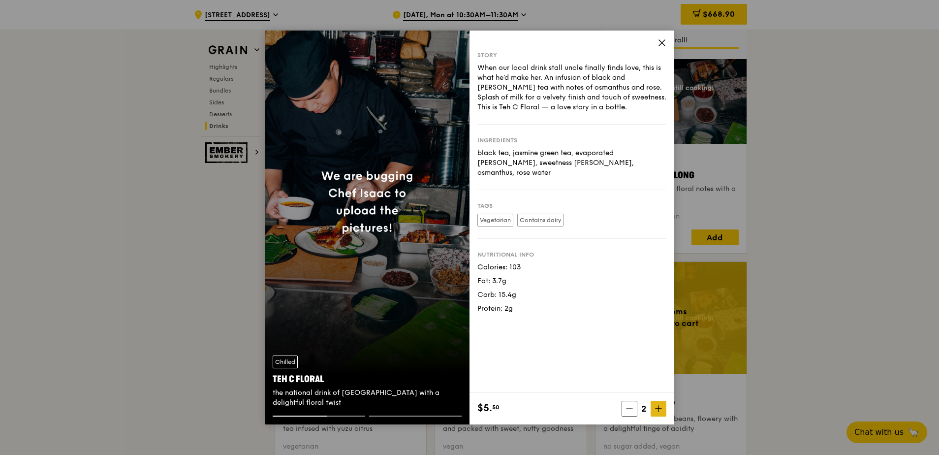
click at [657, 409] on icon at bounding box center [659, 409] width 6 height 0
click at [657, 409] on icon at bounding box center [658, 408] width 7 height 7
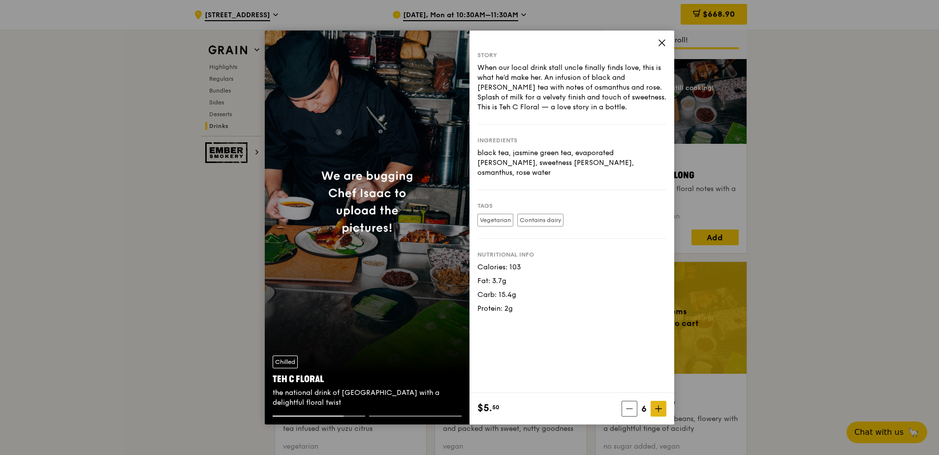
click at [657, 409] on icon at bounding box center [658, 408] width 7 height 7
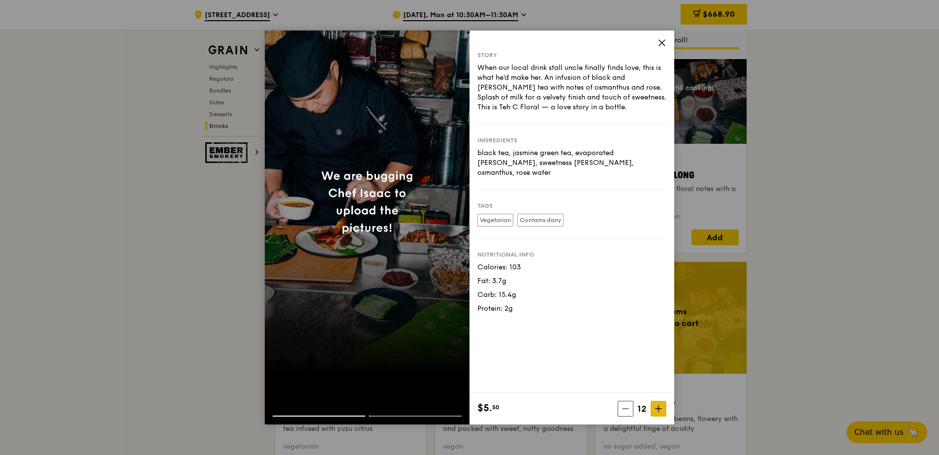
click at [657, 410] on icon at bounding box center [658, 408] width 7 height 7
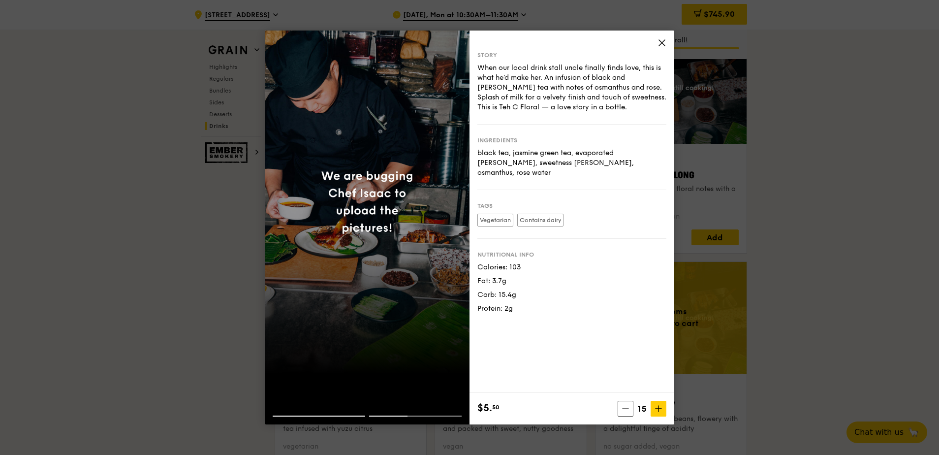
type input "15"
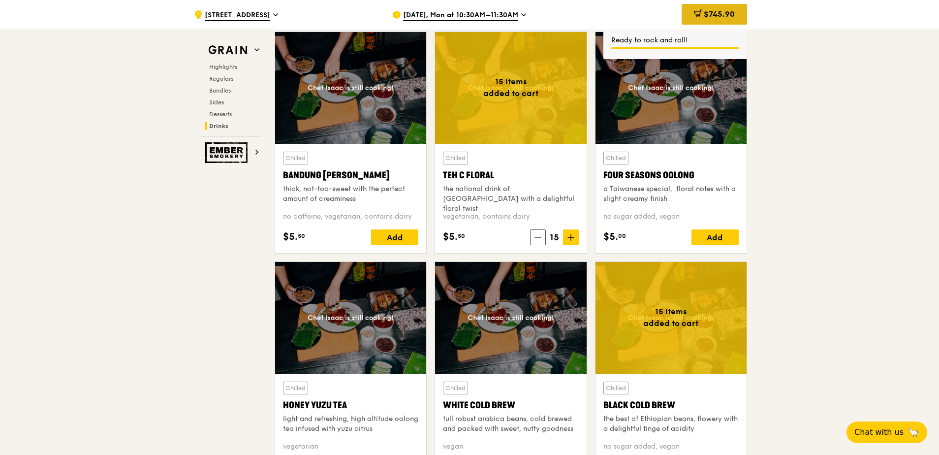
click at [727, 14] on span "$745.90" at bounding box center [719, 13] width 31 height 9
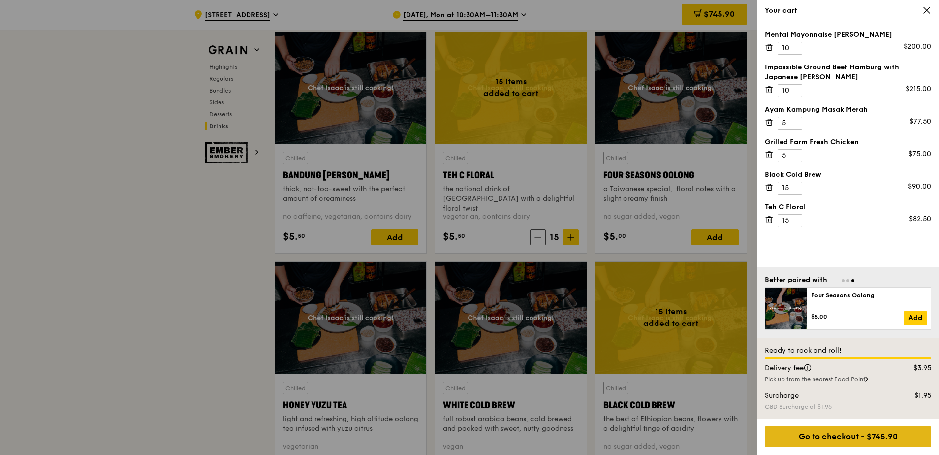
click at [872, 436] on div "Go to checkout - $745.90" at bounding box center [848, 436] width 166 height 21
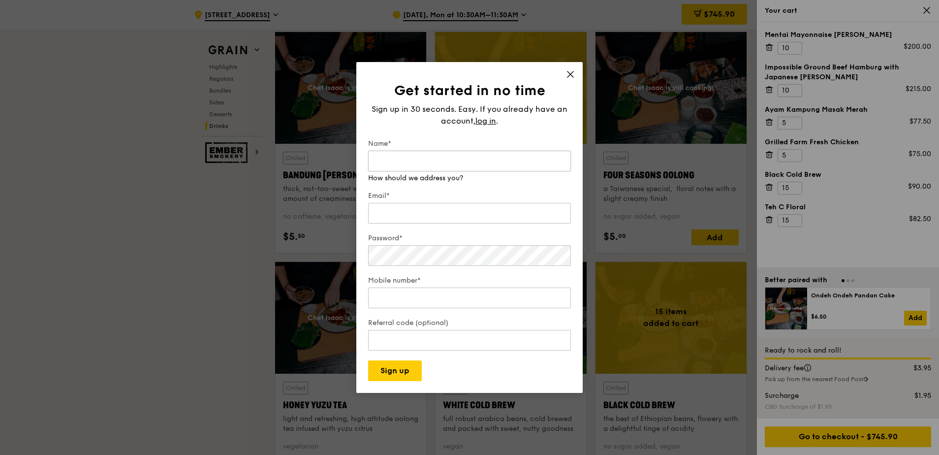
click at [413, 163] on input "Name*" at bounding box center [469, 161] width 203 height 21
drag, startPoint x: 471, startPoint y: 164, endPoint x: 314, endPoint y: 165, distance: 156.5
click at [314, 164] on div "Get started in no time Sign up in 30 seconds. Easy. If you already have an acco…" at bounding box center [469, 227] width 939 height 455
type input "ken tan"
drag, startPoint x: 410, startPoint y: 201, endPoint x: 407, endPoint y: 208, distance: 7.8
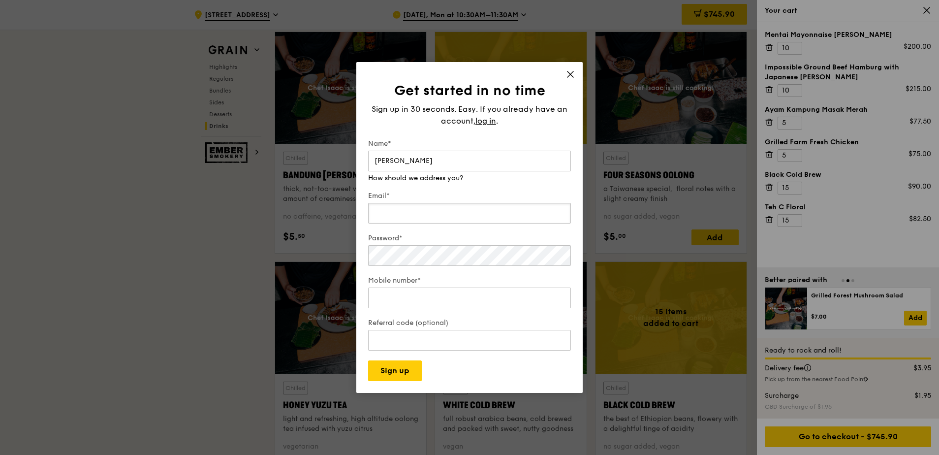
click at [408, 208] on div "Email*" at bounding box center [469, 208] width 203 height 34
type input "ken.tan@janushenderson.com"
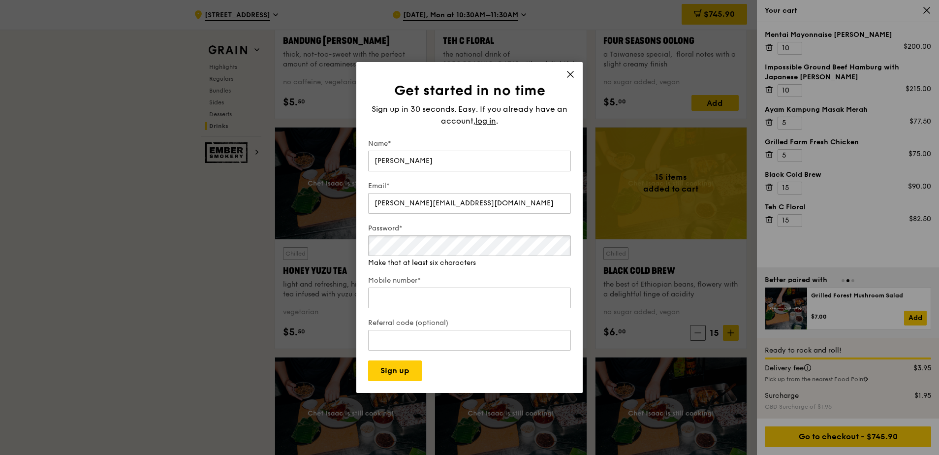
scroll to position [3505, 0]
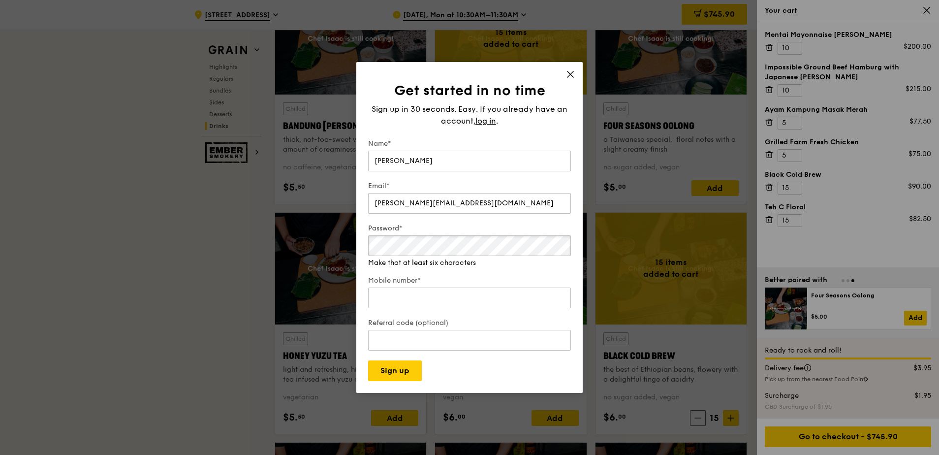
click at [344, 250] on div "Get started in no time Sign up in 30 seconds. Easy. If you already have an acco…" at bounding box center [469, 227] width 939 height 455
click at [485, 121] on span "log in" at bounding box center [485, 121] width 21 height 12
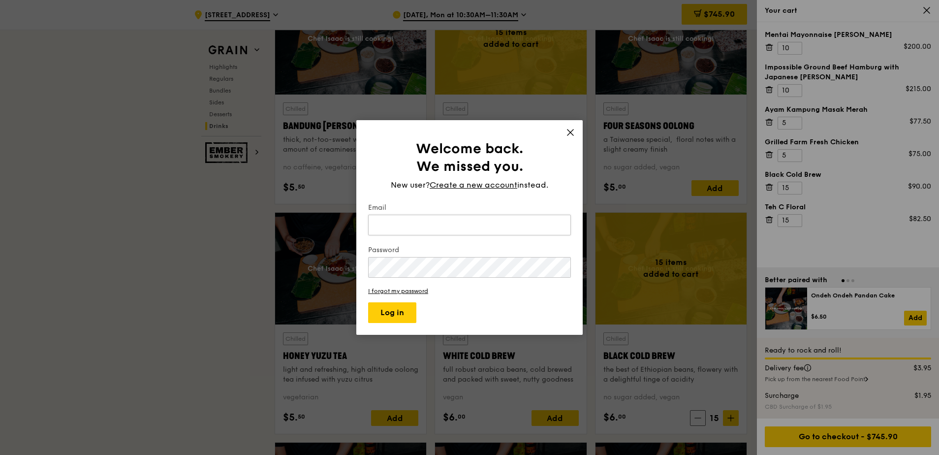
click at [444, 227] on input "Email" at bounding box center [469, 225] width 203 height 21
type input "ken.tan@janushenderson.com"
click at [368, 302] on button "Log in" at bounding box center [392, 312] width 48 height 21
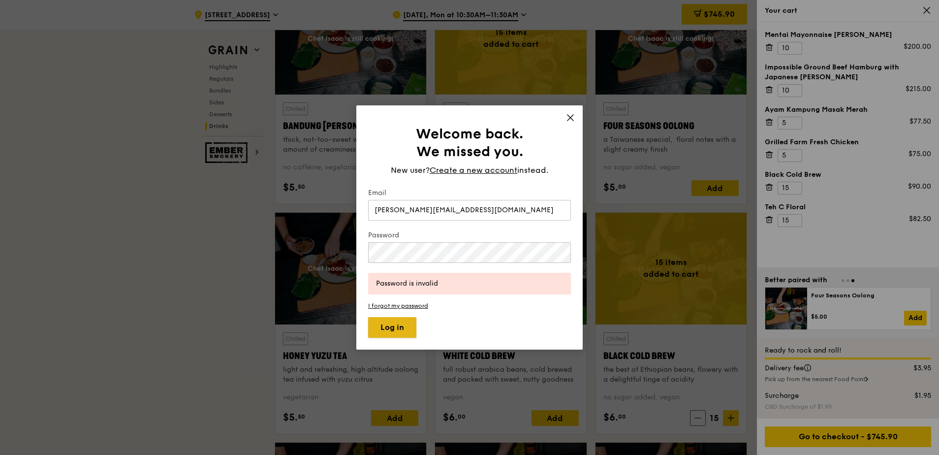
click at [396, 326] on button "Log in" at bounding box center [392, 327] width 48 height 21
click at [394, 333] on button "Log in" at bounding box center [392, 327] width 48 height 21
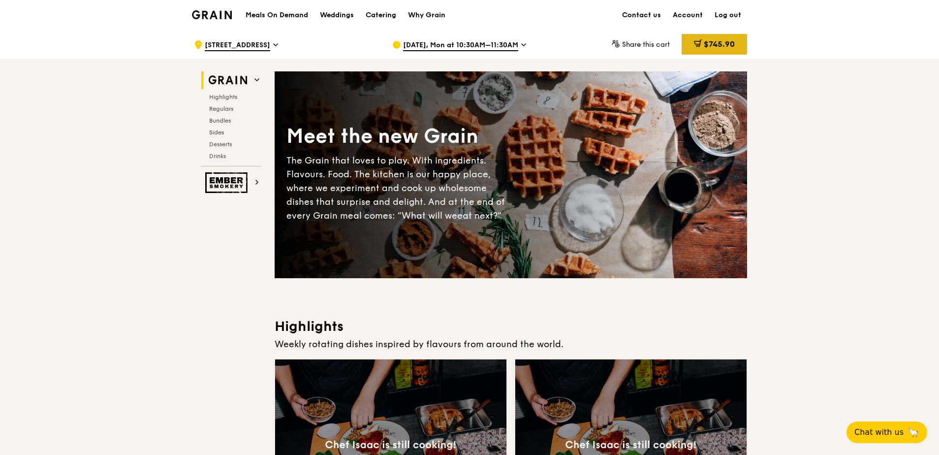
click at [707, 44] on span "$745.90" at bounding box center [719, 43] width 31 height 9
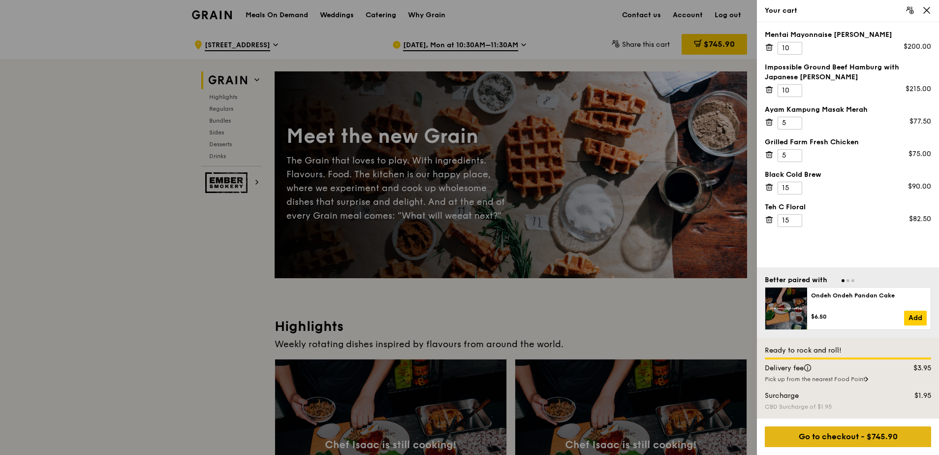
click at [849, 433] on div "Go to checkout - $745.90" at bounding box center [848, 436] width 166 height 21
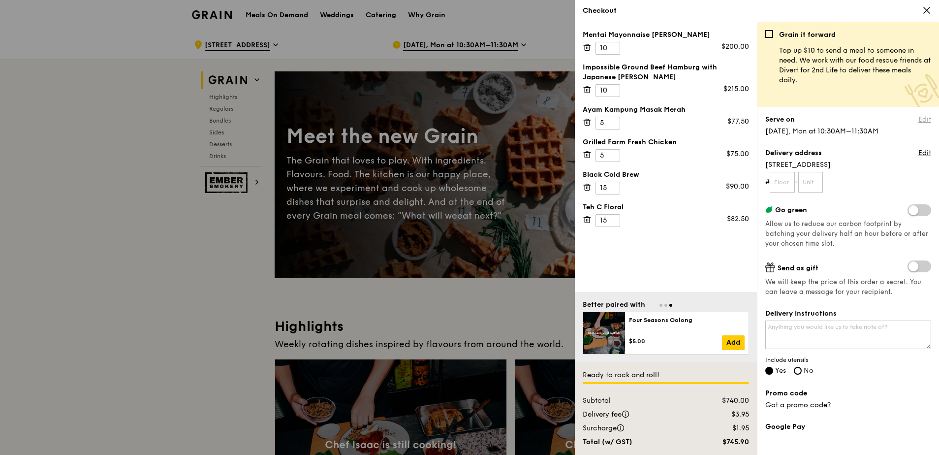
click at [920, 117] on link "Edit" at bounding box center [924, 120] width 13 height 10
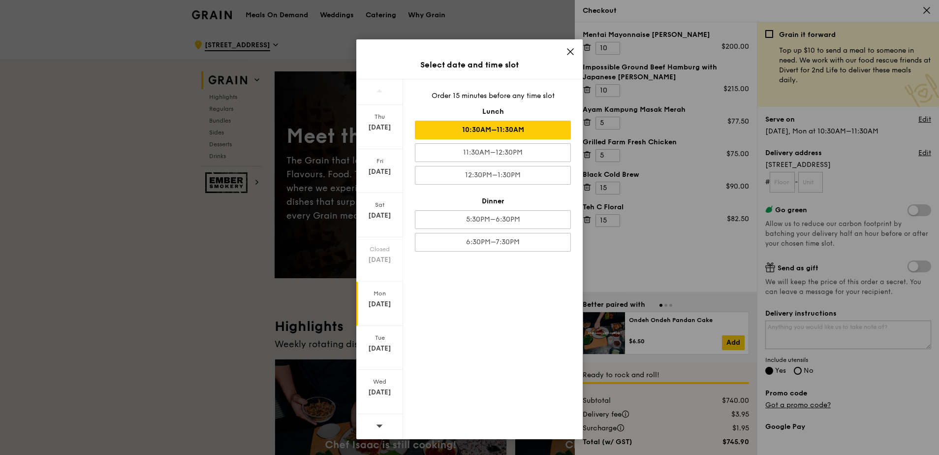
click at [570, 54] on icon at bounding box center [570, 51] width 9 height 9
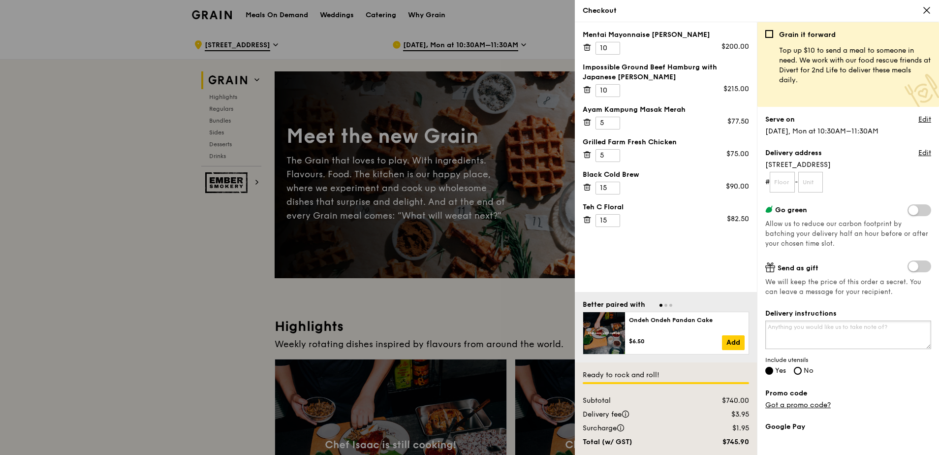
click at [842, 323] on textarea "Delivery instructions" at bounding box center [848, 334] width 166 height 29
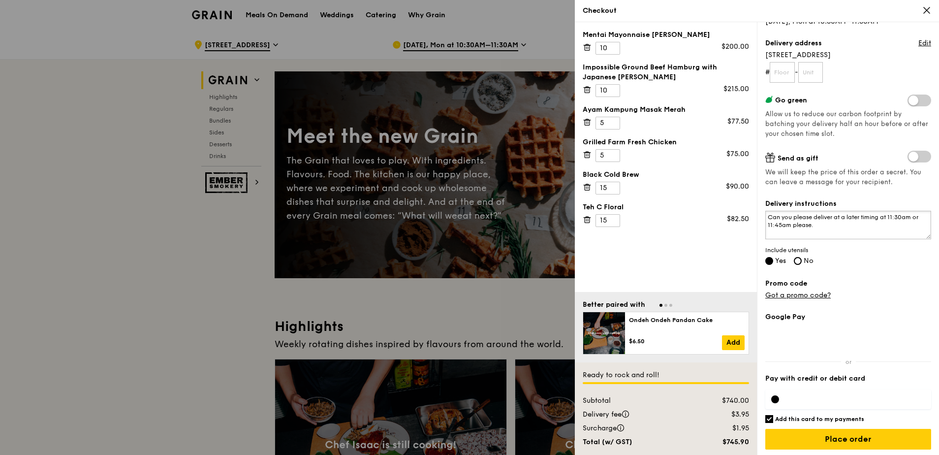
scroll to position [112, 0]
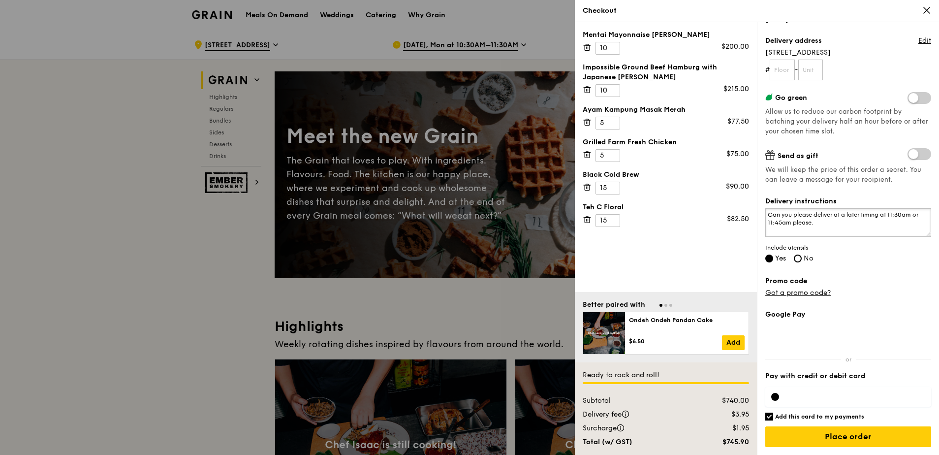
type textarea "Can you please deliver at a later timing at 11:30am or 11:45am please."
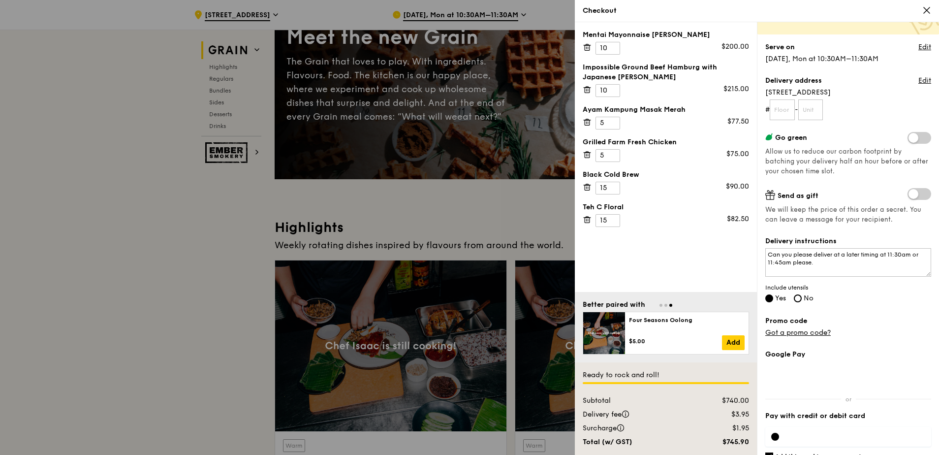
scroll to position [0, 0]
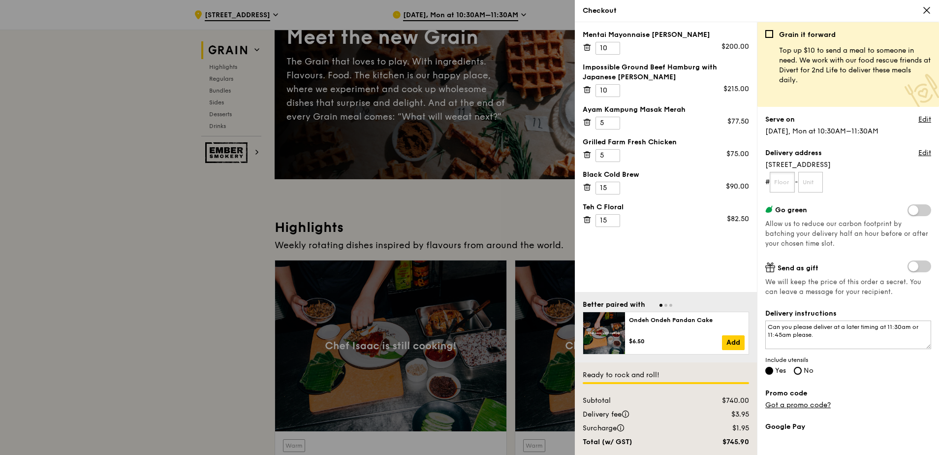
click at [791, 185] on input "text" at bounding box center [782, 182] width 25 height 21
click at [918, 151] on link "Edit" at bounding box center [924, 153] width 13 height 10
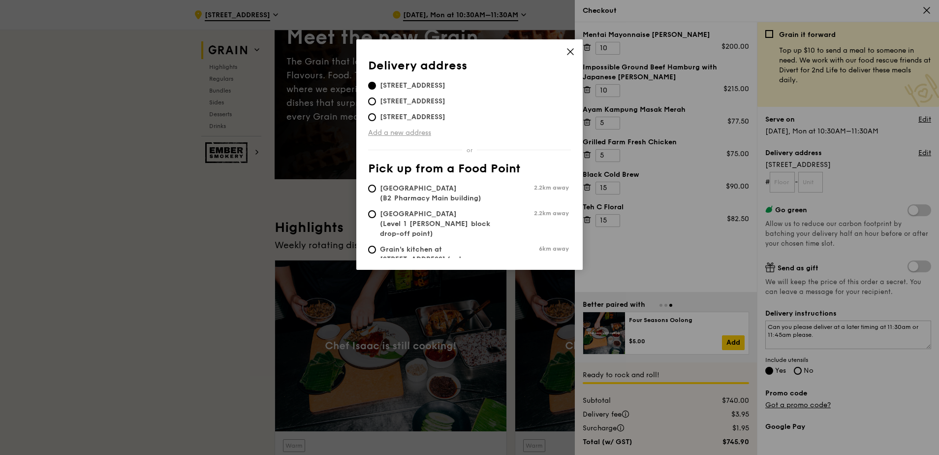
click at [426, 132] on link "Add a new address" at bounding box center [469, 133] width 203 height 10
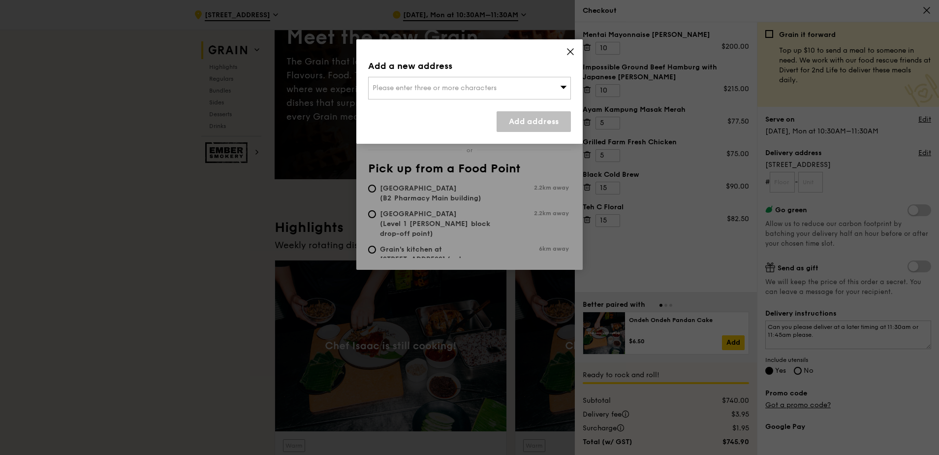
click at [511, 74] on div "Add a new address Please enter three or more characters Add address" at bounding box center [469, 91] width 226 height 104
click at [492, 88] on span "Please enter three or more characters" at bounding box center [435, 88] width 124 height 8
click at [450, 77] on div "Add a new address Please enter three or more characters Please enter 3 or more …" at bounding box center [469, 91] width 226 height 104
drag, startPoint x: 450, startPoint y: 77, endPoint x: 438, endPoint y: 83, distance: 13.9
click at [438, 83] on div "Please enter three or more characters" at bounding box center [469, 88] width 203 height 23
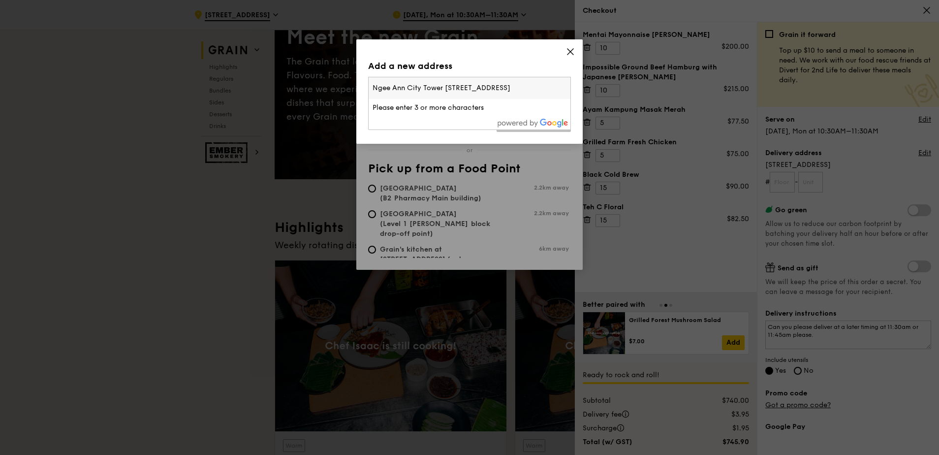
scroll to position [0, 16]
click at [406, 87] on input "Ngee Ann City Tower [STREET_ADDRESS]" at bounding box center [470, 88] width 202 height 22
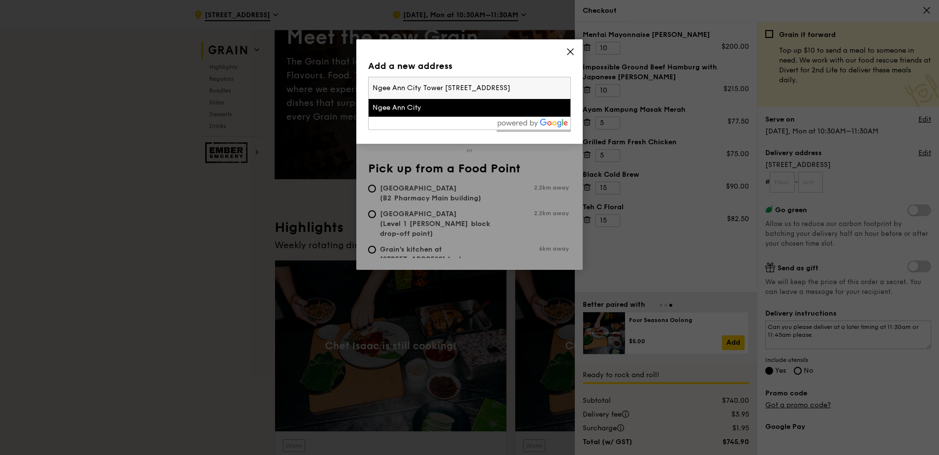
type input "Ngee Ann City Tower [STREET_ADDRESS]"
drag, startPoint x: 408, startPoint y: 107, endPoint x: 397, endPoint y: 83, distance: 26.6
click at [396, 83] on div "Ngee Ann City Tower [STREET_ADDRESS][GEOGRAPHIC_DATA]" at bounding box center [470, 96] width 202 height 39
click at [395, 85] on input "Ngee Ann City Tower [STREET_ADDRESS]" at bounding box center [470, 88] width 202 height 22
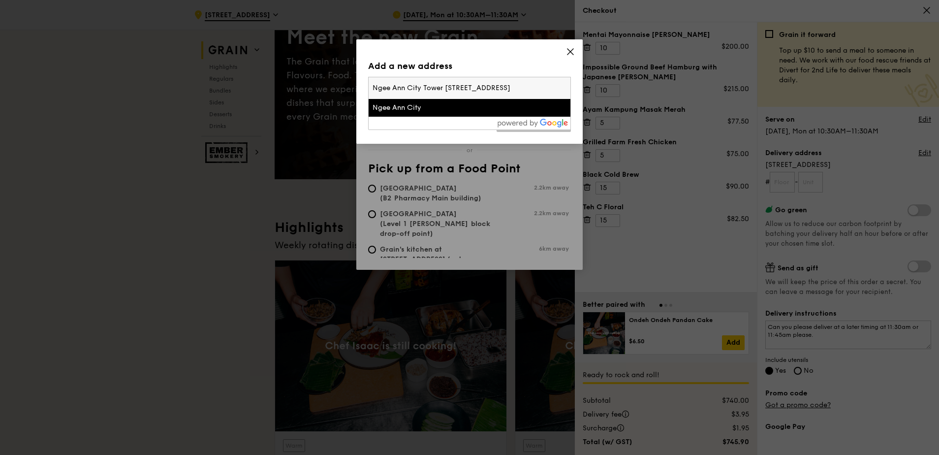
click at [399, 107] on div "Ngee Ann City" at bounding box center [446, 108] width 146 height 10
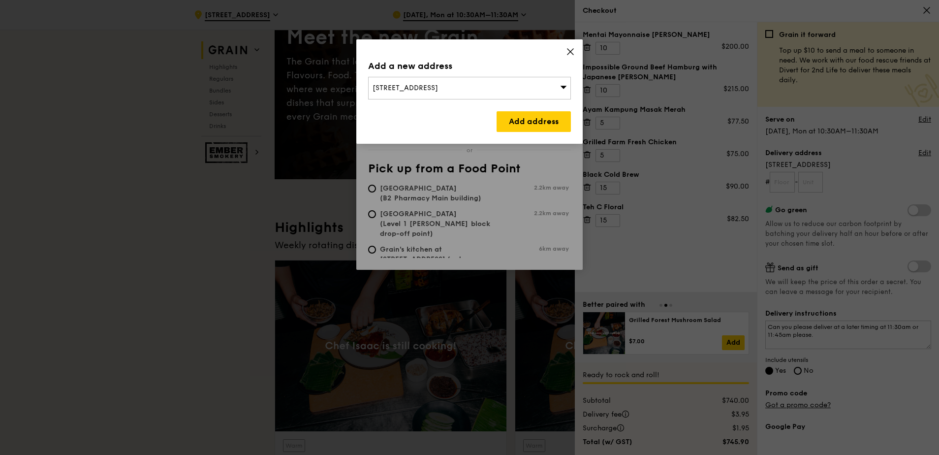
click at [387, 87] on span "[STREET_ADDRESS]" at bounding box center [405, 88] width 65 height 8
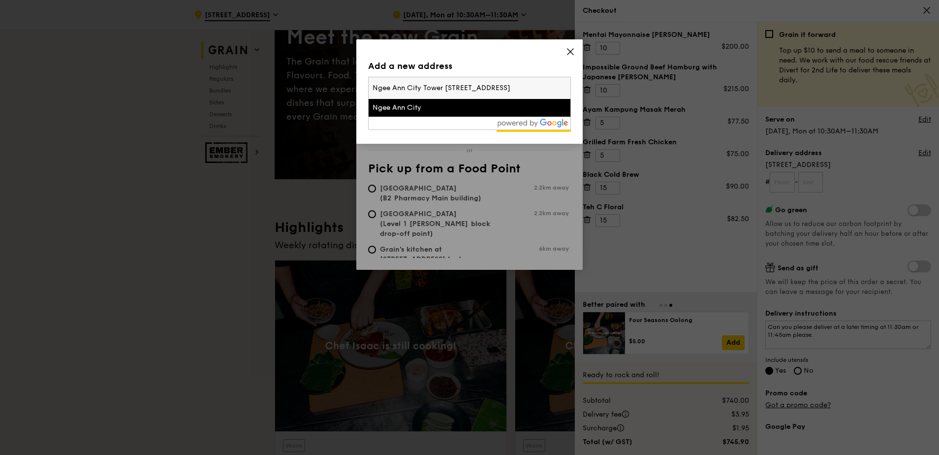
drag, startPoint x: 520, startPoint y: 87, endPoint x: 316, endPoint y: 86, distance: 203.8
click at [299, 86] on div "Add a new address [STREET_ADDRESS] Ngee Ann City Tower [STREET_ADDRESS] [GEOGRA…" at bounding box center [469, 227] width 939 height 455
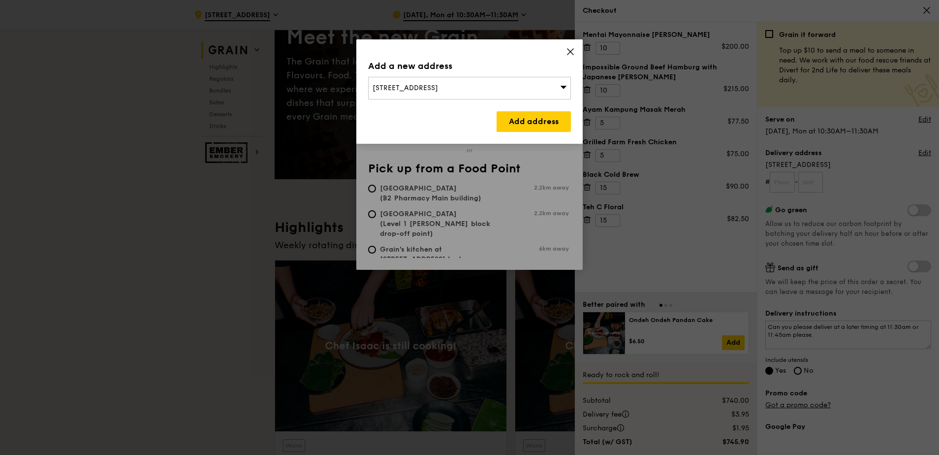
drag, startPoint x: 474, startPoint y: 89, endPoint x: 264, endPoint y: 95, distance: 209.8
click at [264, 95] on div "Add a new address [STREET_ADDRESS] Add address" at bounding box center [469, 227] width 939 height 455
drag, startPoint x: 264, startPoint y: 95, endPoint x: 389, endPoint y: 91, distance: 125.1
click at [389, 91] on span "[STREET_ADDRESS]" at bounding box center [405, 88] width 65 height 8
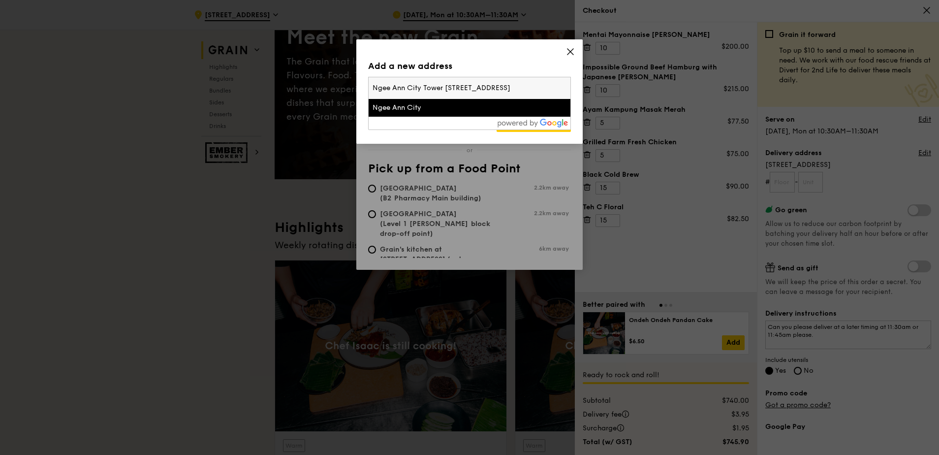
scroll to position [0, 17]
click at [479, 86] on input "Ngee Ann City Tower [STREET_ADDRESS]" at bounding box center [470, 88] width 202 height 22
click at [476, 86] on input "Ngee Ann City Tower [STREET_ADDRESS]" at bounding box center [470, 88] width 202 height 22
drag, startPoint x: 463, startPoint y: 87, endPoint x: 620, endPoint y: 96, distance: 156.8
click at [644, 90] on div "Add a new address [STREET_ADDRESS] Ngee Ann City Tower [STREET_ADDRESS] [GEOGRA…" at bounding box center [469, 227] width 939 height 455
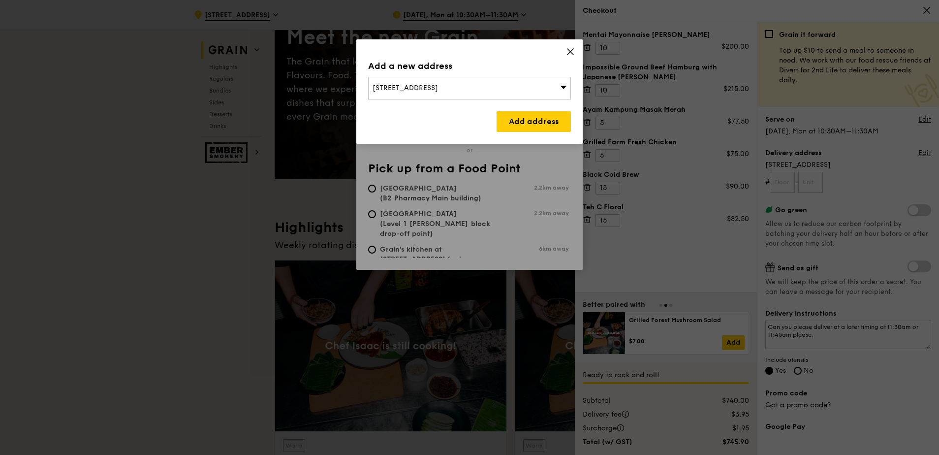
click at [515, 59] on div "Add a new address" at bounding box center [469, 66] width 203 height 14
click at [517, 118] on link "Add address" at bounding box center [534, 121] width 74 height 21
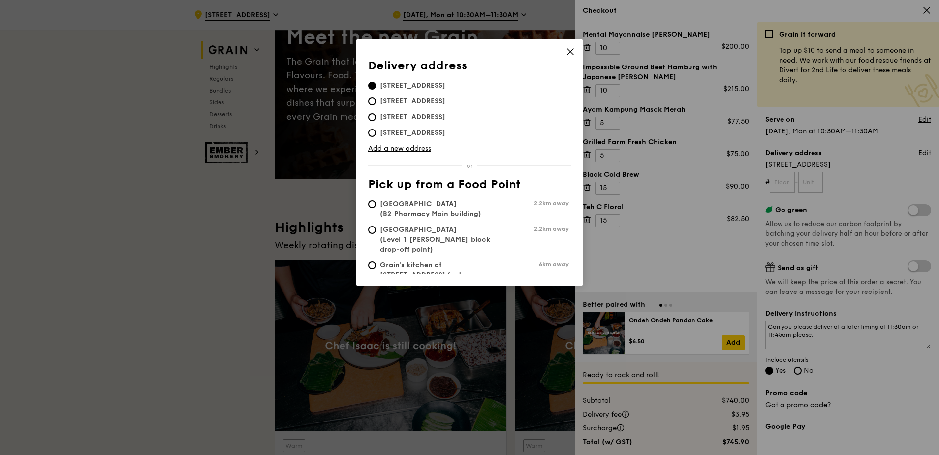
click at [429, 87] on span "[STREET_ADDRESS]" at bounding box center [412, 86] width 89 height 10
click at [376, 87] on input "[STREET_ADDRESS]" at bounding box center [372, 86] width 8 height 8
click at [430, 82] on span "[STREET_ADDRESS]" at bounding box center [412, 86] width 89 height 10
click at [376, 82] on input "[STREET_ADDRESS]" at bounding box center [372, 86] width 8 height 8
click at [416, 147] on link "Add a new address" at bounding box center [469, 149] width 203 height 10
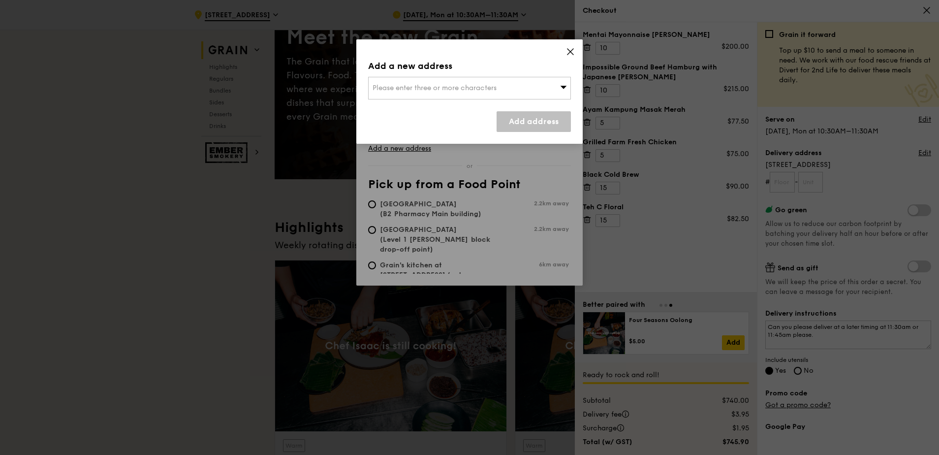
click at [421, 85] on span "Please enter three or more characters" at bounding box center [435, 88] width 124 height 8
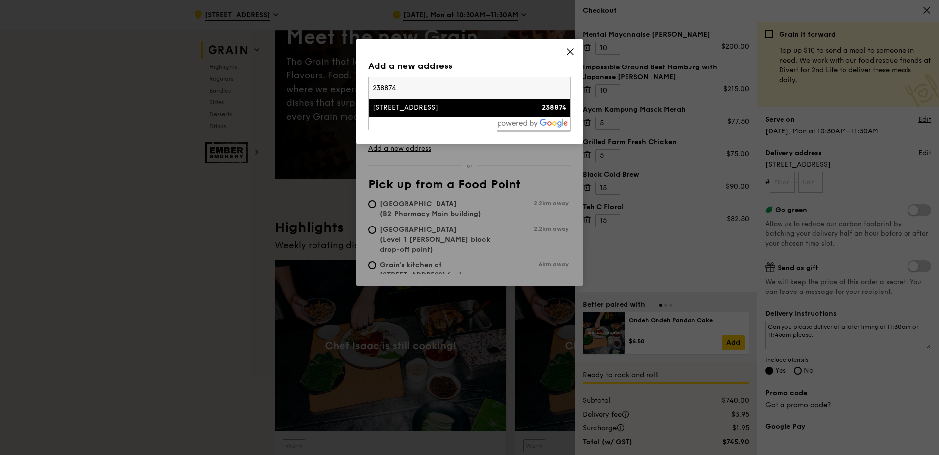
type input "238874"
click at [441, 108] on div "[STREET_ADDRESS]" at bounding box center [446, 108] width 146 height 10
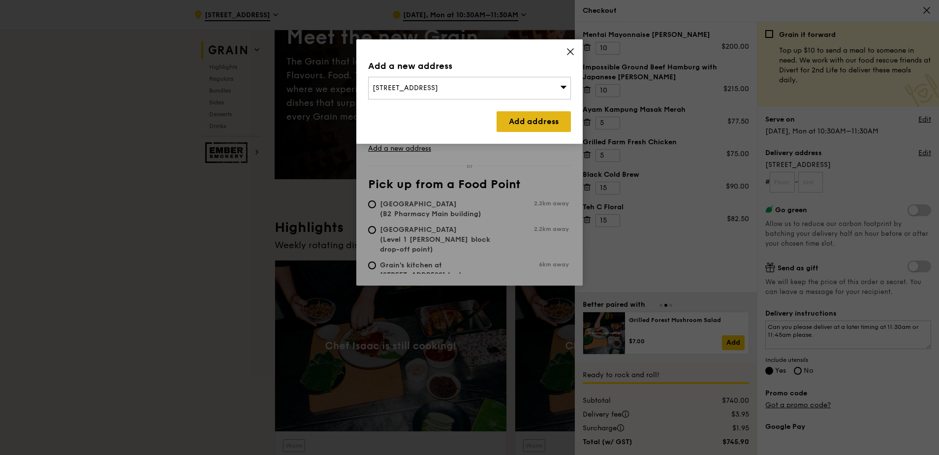
click at [527, 126] on link "Add address" at bounding box center [534, 121] width 74 height 21
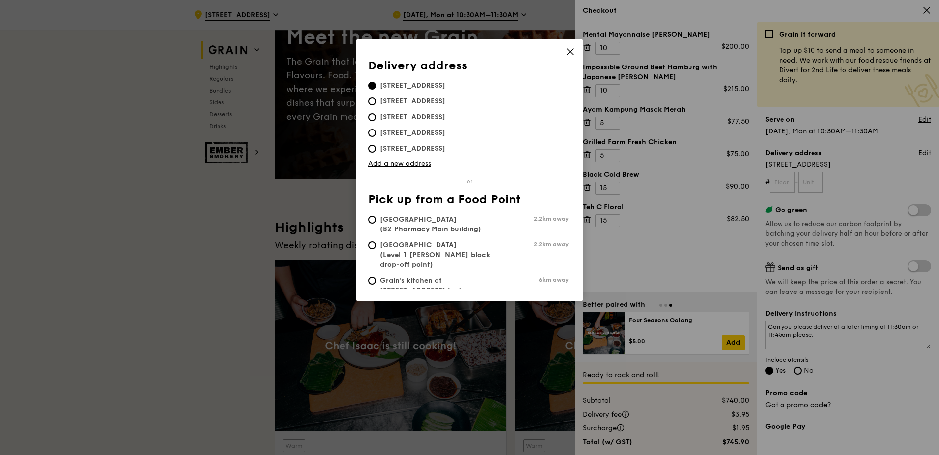
click at [569, 52] on icon at bounding box center [571, 52] width 6 height 6
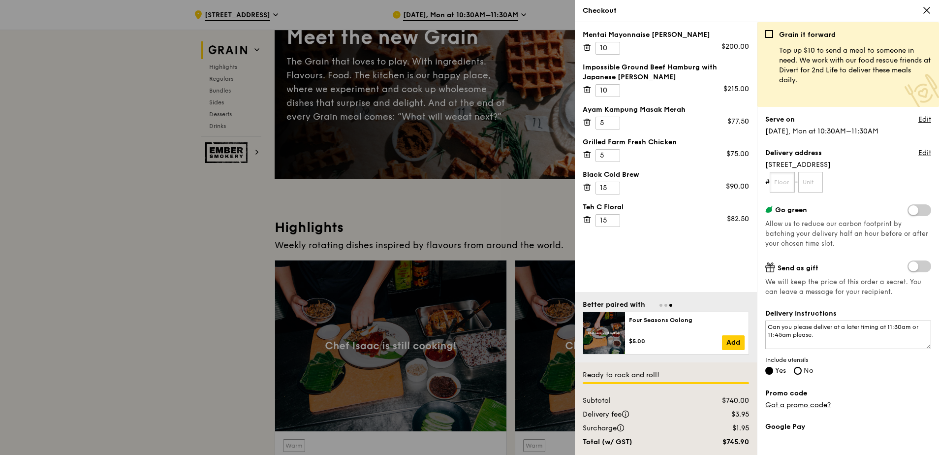
click at [781, 183] on input "text" at bounding box center [782, 182] width 25 height 21
type input "23"
click at [817, 183] on input "text" at bounding box center [810, 182] width 25 height 21
type input "01"
click at [852, 167] on span "[STREET_ADDRESS]" at bounding box center [848, 165] width 166 height 10
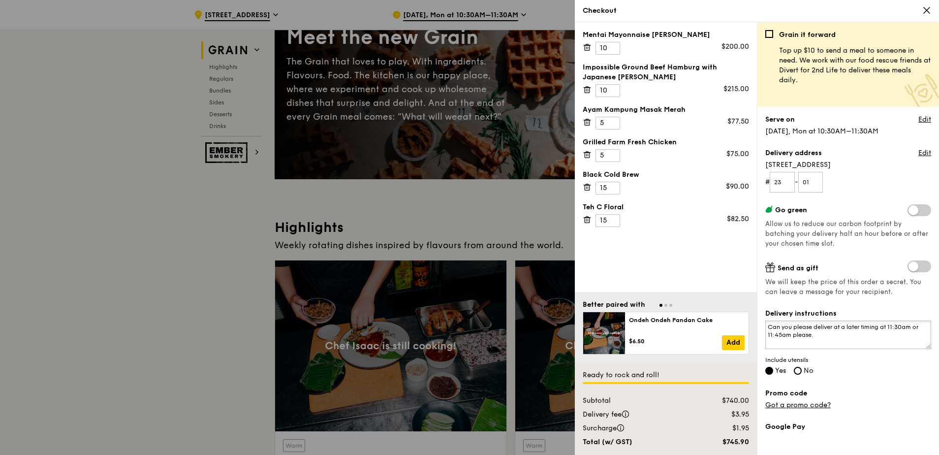
click at [845, 340] on textarea "Can you please deliver at a later timing at 11:30am or 11:45am please." at bounding box center [848, 334] width 166 height 29
paste textarea "[PERSON_NAME] – 9113 7817 [PERSON_NAME] – 9296 8977"
click at [800, 339] on textarea "Can you please deliver at a later timing at 11:30am or 11:45am please. [PERSON_…" at bounding box center [848, 334] width 166 height 29
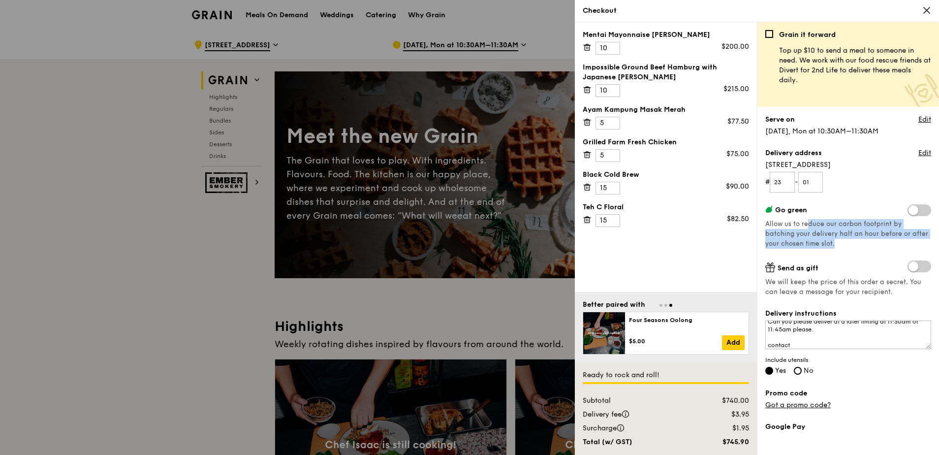
drag, startPoint x: 805, startPoint y: 223, endPoint x: 851, endPoint y: 242, distance: 49.3
click at [851, 242] on div "Go green Allow us to reduce our carbon footprint by batching your delivery half…" at bounding box center [848, 226] width 166 height 44
drag, startPoint x: 851, startPoint y: 242, endPoint x: 808, endPoint y: 240, distance: 43.4
click at [808, 241] on span "Allow us to reduce our carbon footprint by batching your delivery half an hour …" at bounding box center [846, 234] width 163 height 28
click at [912, 215] on span at bounding box center [920, 210] width 24 height 12
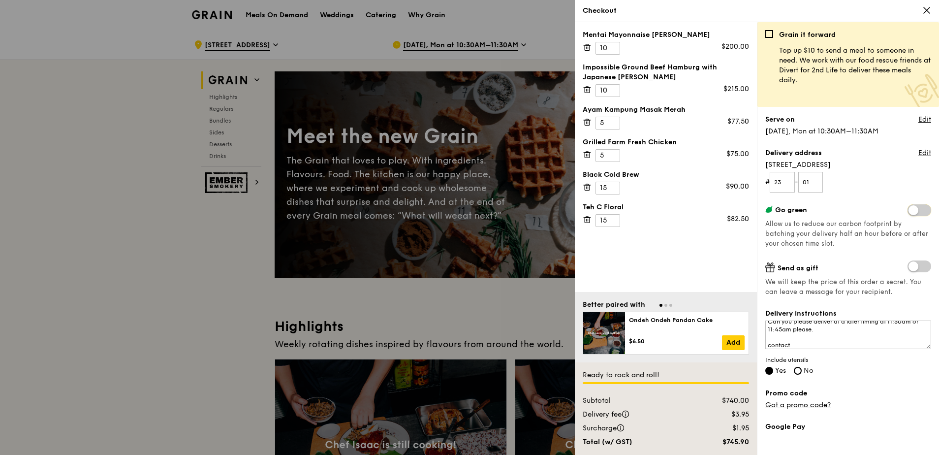
click at [910, 211] on input "checkbox" at bounding box center [910, 211] width 0 height 0
click at [817, 235] on span "Allow us to reduce our carbon footprint by batching your delivery half an hour …" at bounding box center [846, 234] width 163 height 28
click at [917, 208] on span at bounding box center [920, 210] width 24 height 12
click at [910, 211] on input "checkbox" at bounding box center [910, 211] width 0 height 0
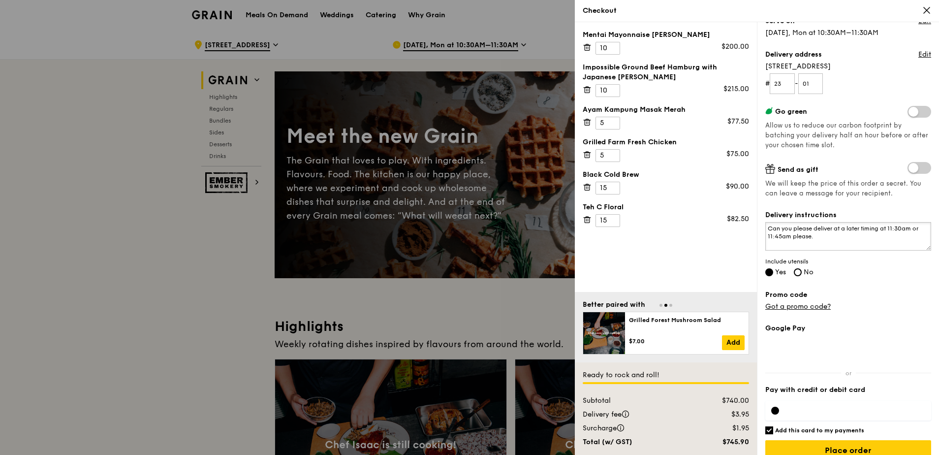
click at [847, 232] on textarea "Can you please deliver at a later timing at 11:30am or 11:45am please. contact …" at bounding box center [848, 236] width 166 height 29
click at [852, 237] on textarea "Can you please deliver at a later timing at 11:30am or 11:45am please. contact …" at bounding box center [848, 236] width 166 height 29
click at [847, 263] on span "Include utensils" at bounding box center [848, 261] width 166 height 8
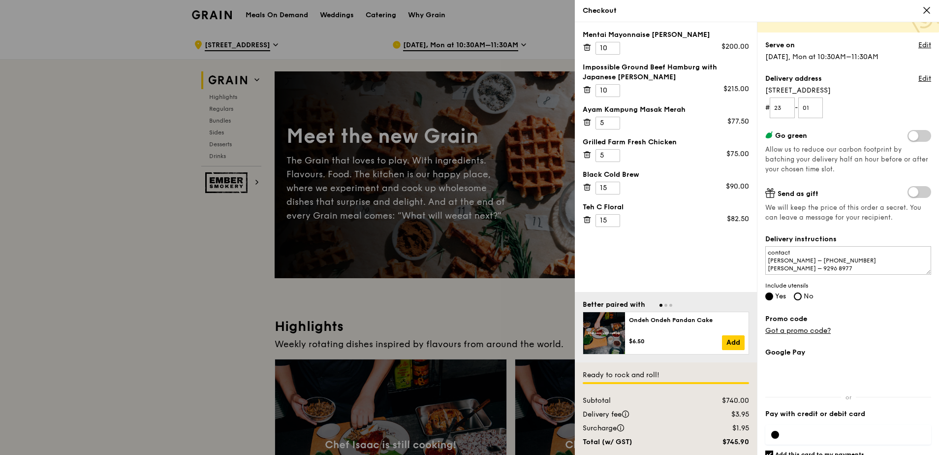
scroll to position [98, 0]
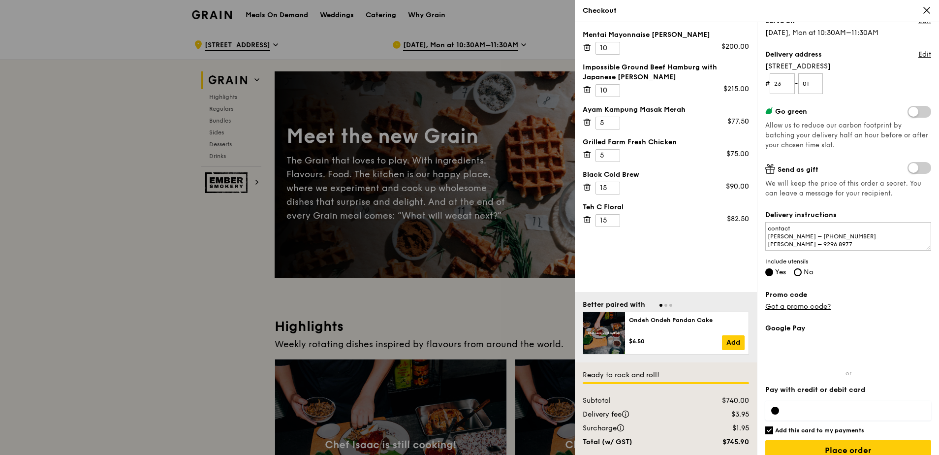
click at [859, 282] on div "Grain it forward Top up $10 to send a meal to someone in need. We work with our…" at bounding box center [848, 144] width 166 height 425
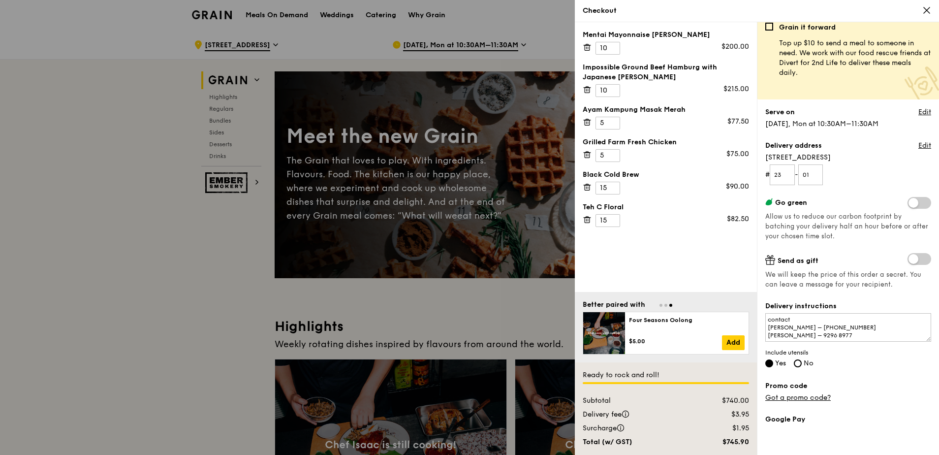
scroll to position [0, 0]
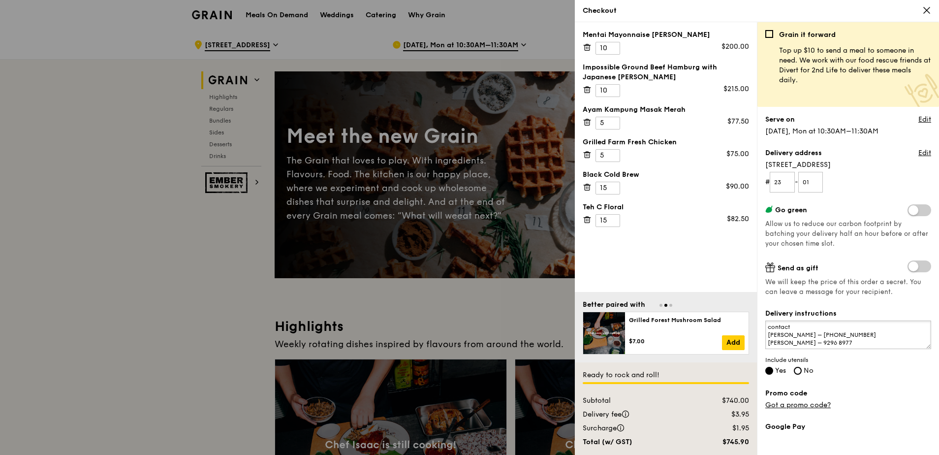
click at [843, 339] on textarea "Can you please deliver at a later timing at 11:30am or 11:45am please. contact …" at bounding box center [848, 334] width 166 height 29
click at [853, 341] on textarea "Can you please deliver at a later timing at 11:30am or 11:45am please. contact …" at bounding box center [848, 334] width 166 height 29
paste textarea "UOB Privilege Banking International [GEOGRAPHIC_DATA] [STREET_ADDRESS]"
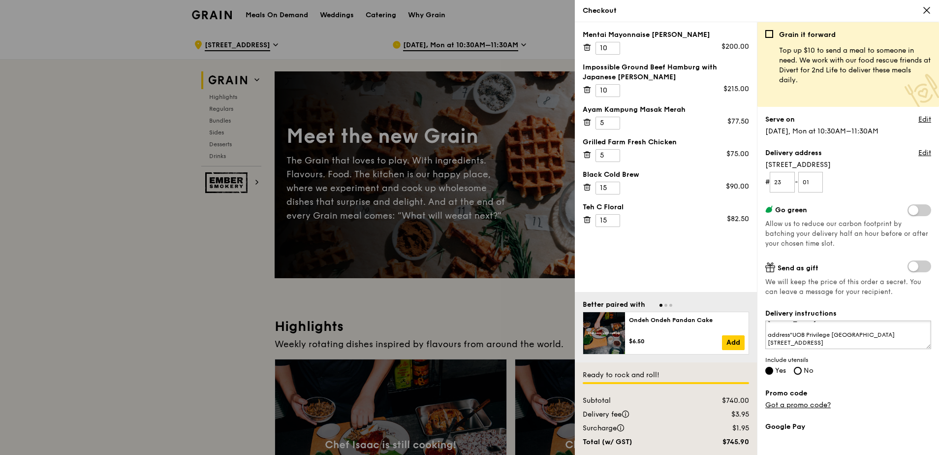
type textarea "Can you please deliver at a later timing at 11:30am or 11:45am please. contact …"
click at [930, 386] on div "Grain it forward Top up $10 to send a meal to someone in need. We work with our…" at bounding box center [848, 238] width 182 height 433
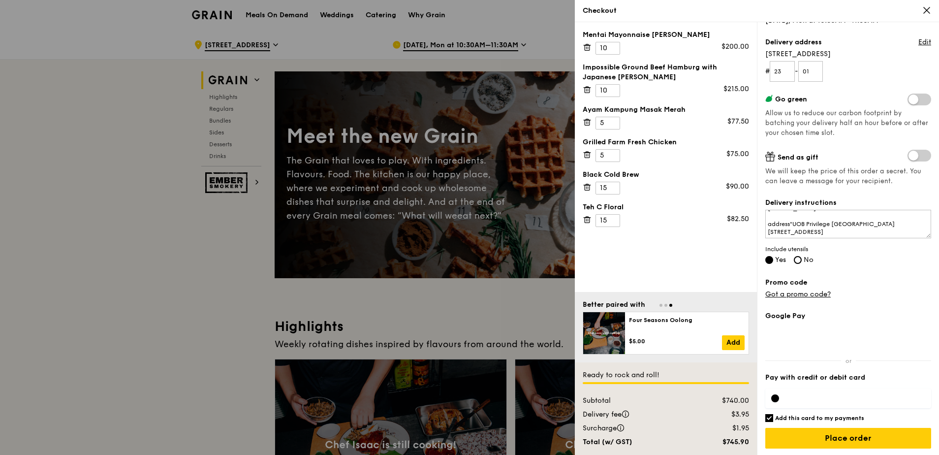
scroll to position [112, 0]
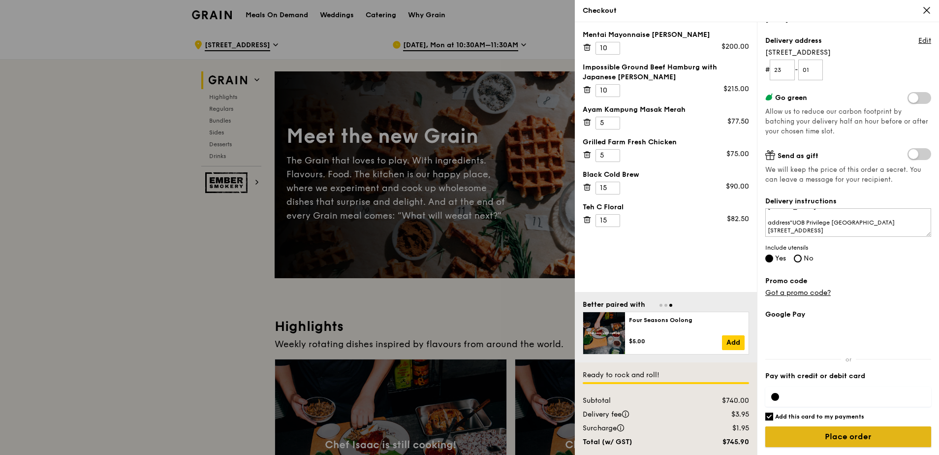
click at [856, 432] on input "Place order" at bounding box center [848, 436] width 166 height 21
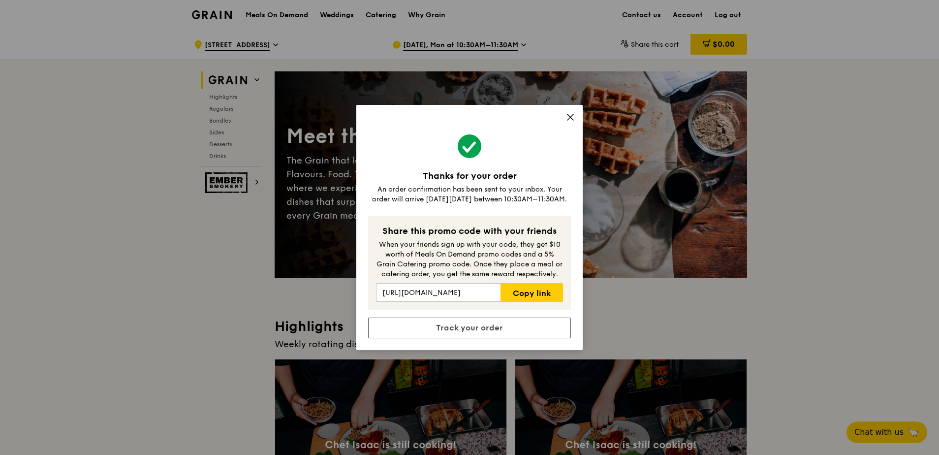
click at [570, 115] on icon at bounding box center [570, 117] width 9 height 9
